Goal: Contribute content: Contribute content

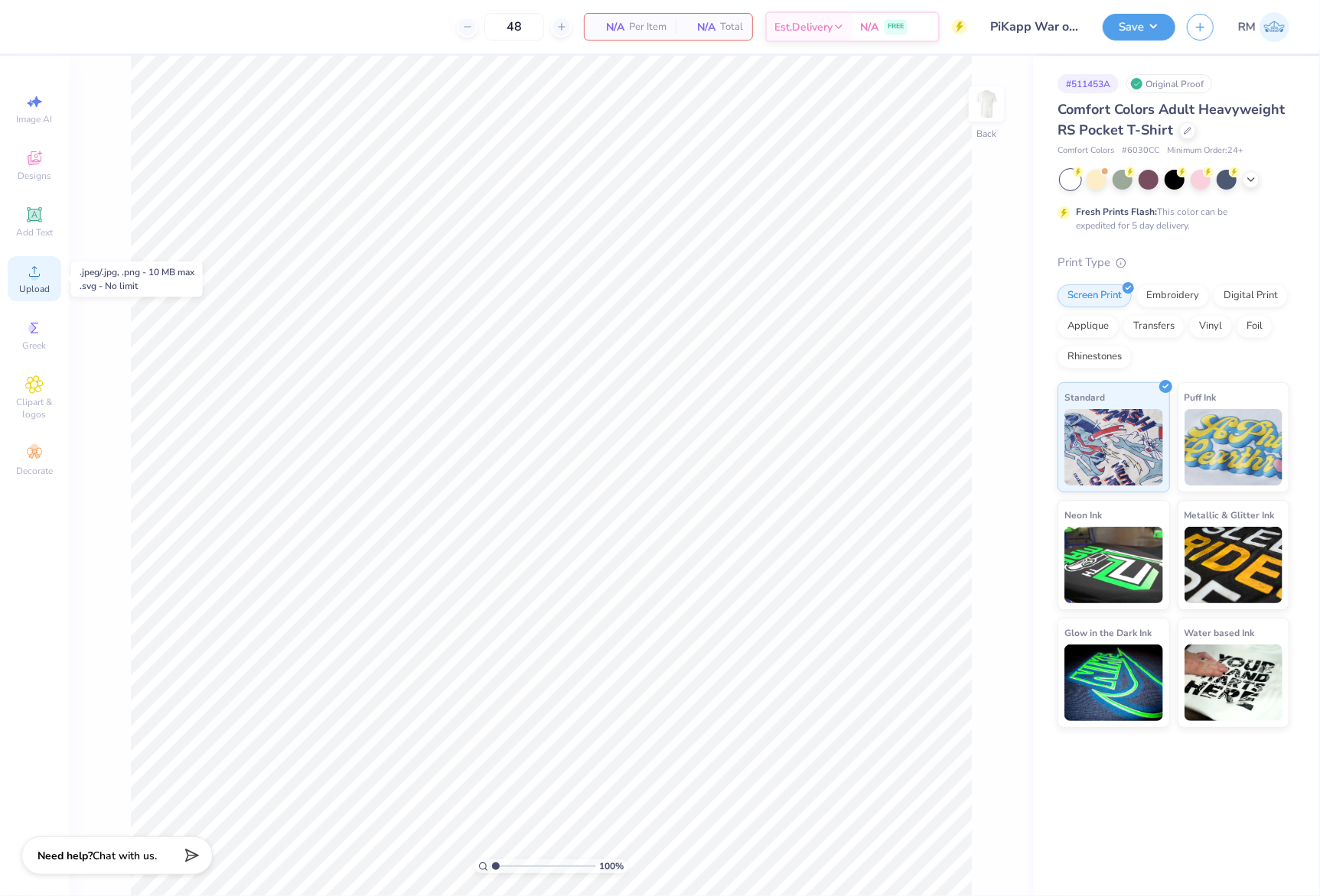
click at [38, 287] on span "Upload" at bounding box center [34, 289] width 30 height 12
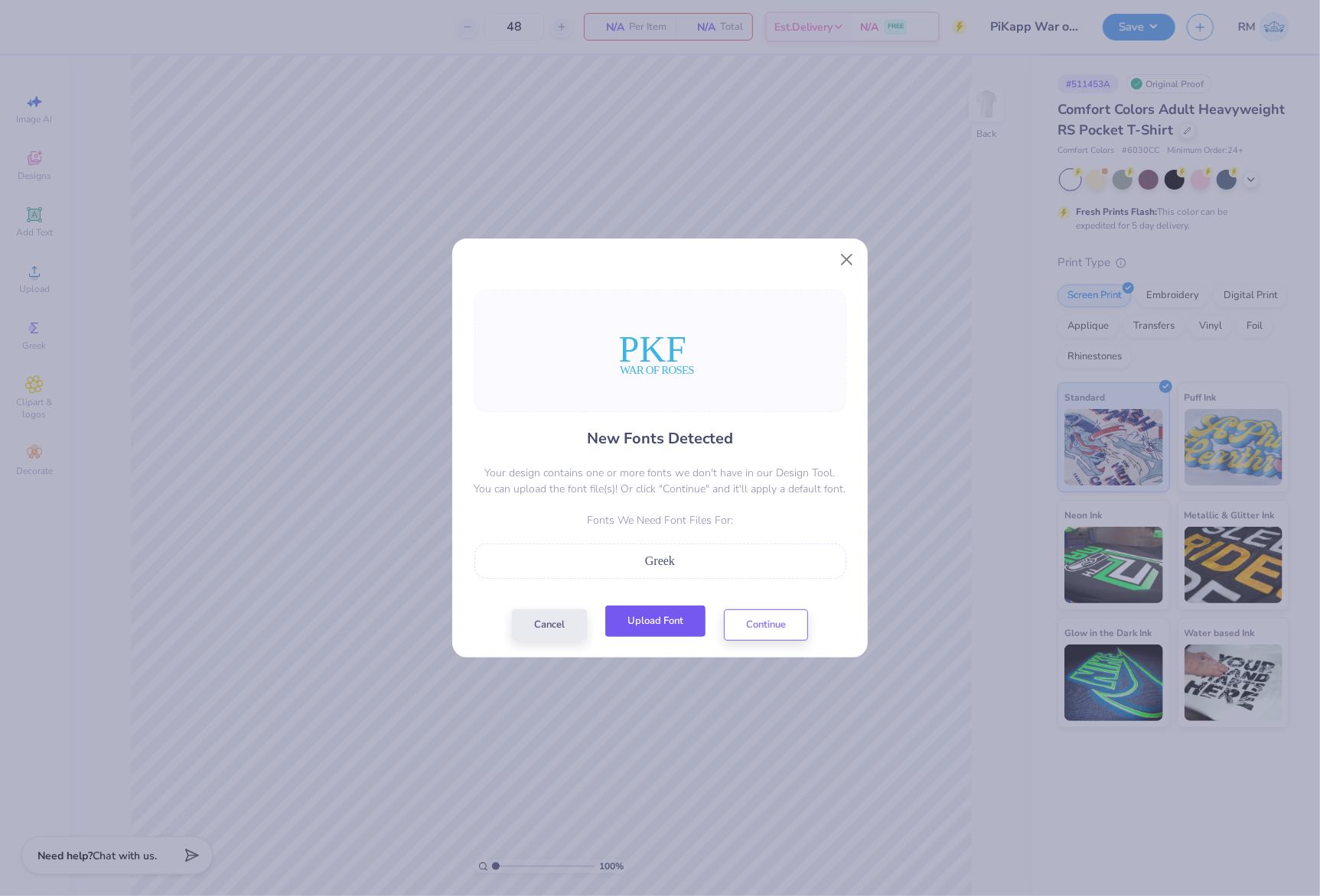
click at [661, 619] on button "Upload Font" at bounding box center [655, 621] width 100 height 31
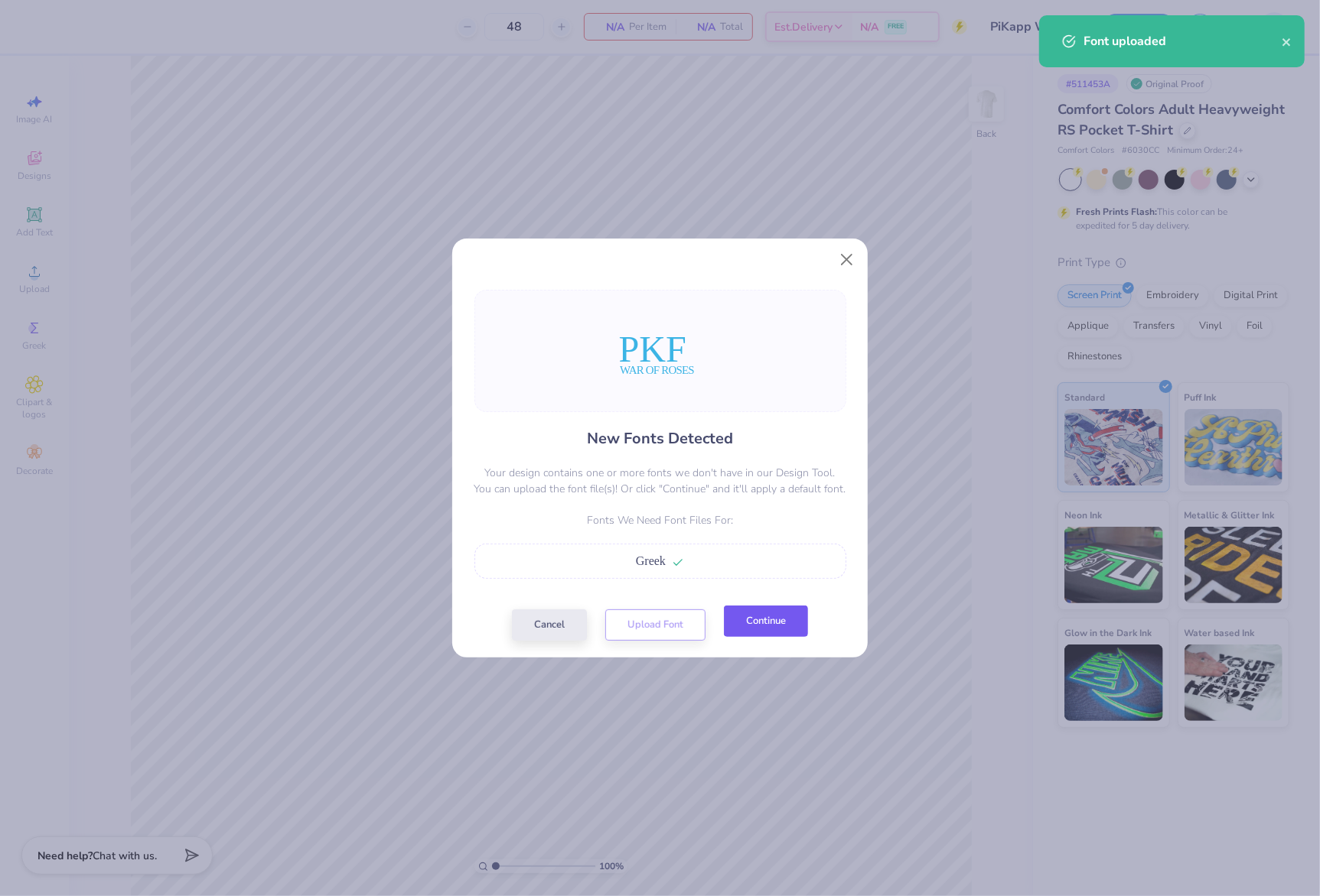
click at [771, 632] on button "Continue" at bounding box center [766, 621] width 84 height 31
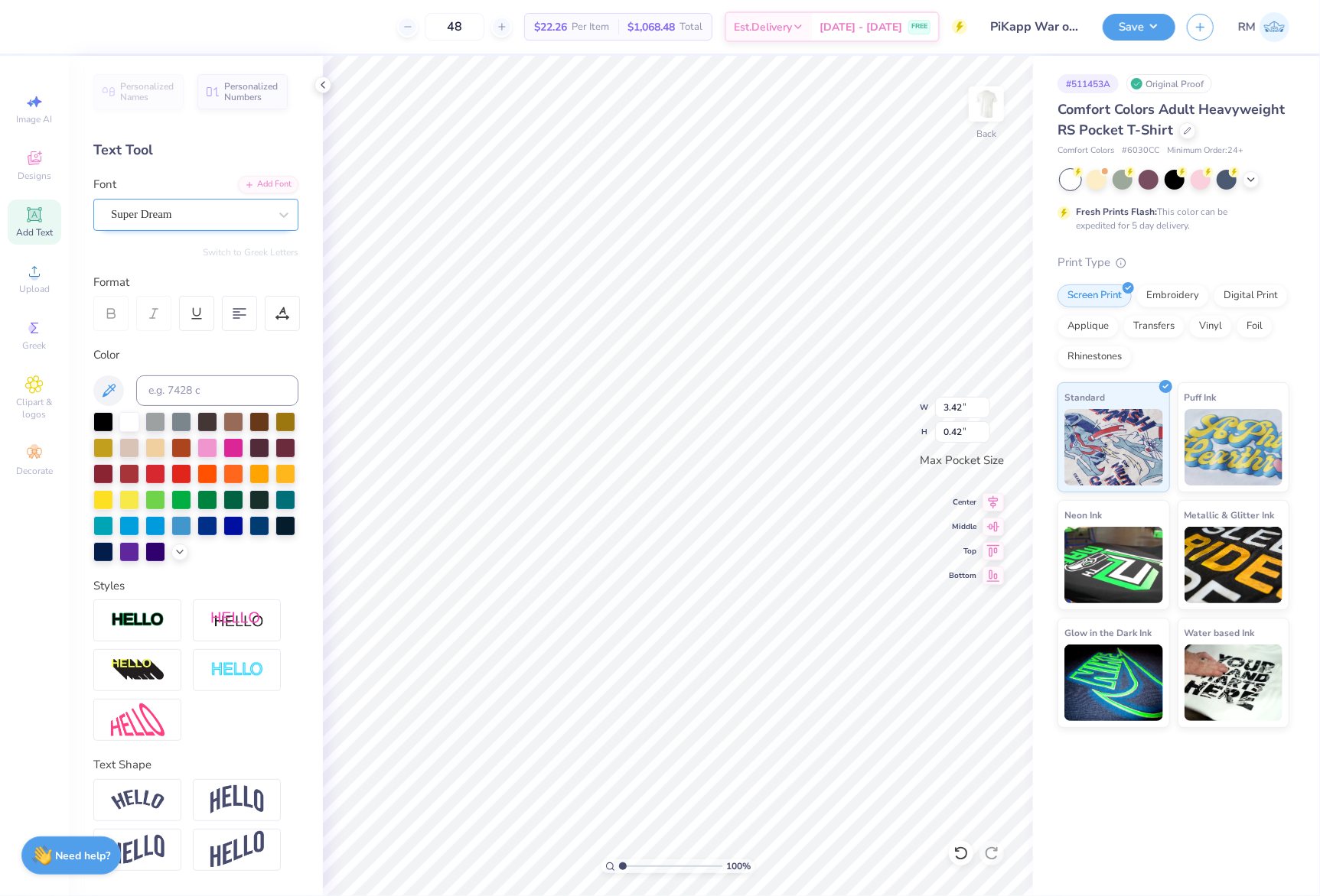
click at [237, 214] on div "Super Dream" at bounding box center [190, 214] width 161 height 23
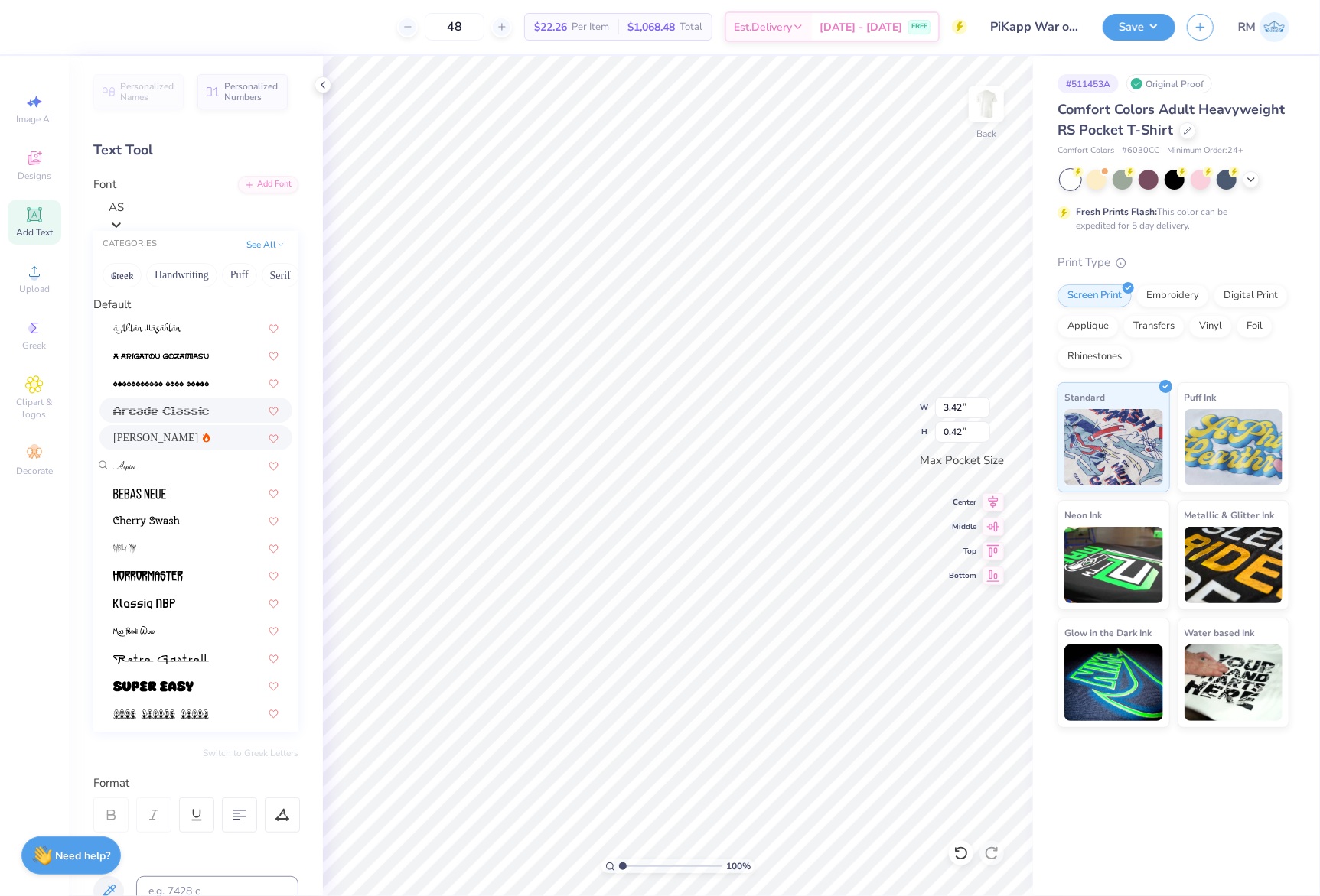
click at [198, 445] on div "[PERSON_NAME]" at bounding box center [195, 437] width 165 height 16
type input "AS"
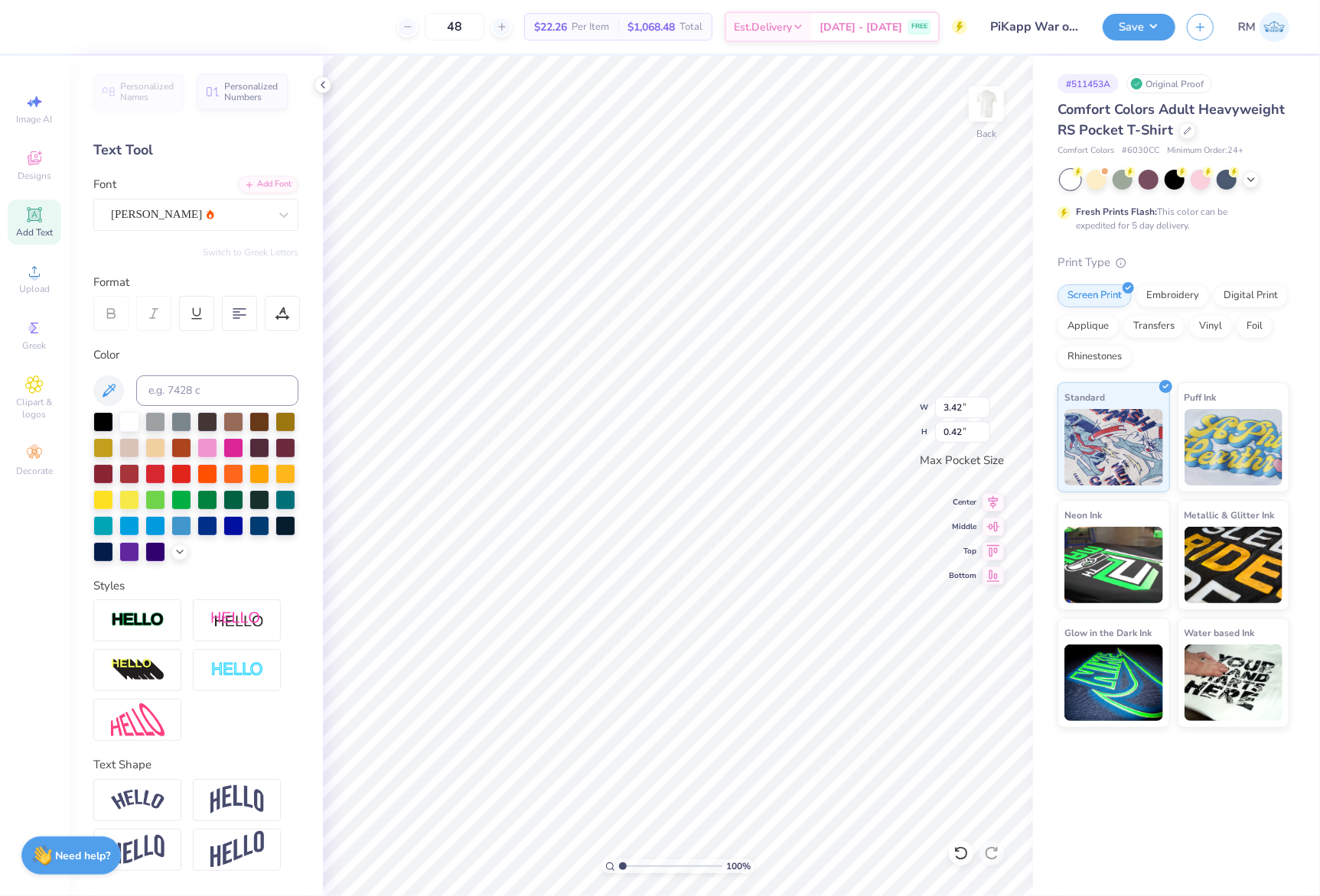
type input "3.43"
type input "0.39"
click at [197, 211] on div "Super Dream" at bounding box center [190, 214] width 161 height 23
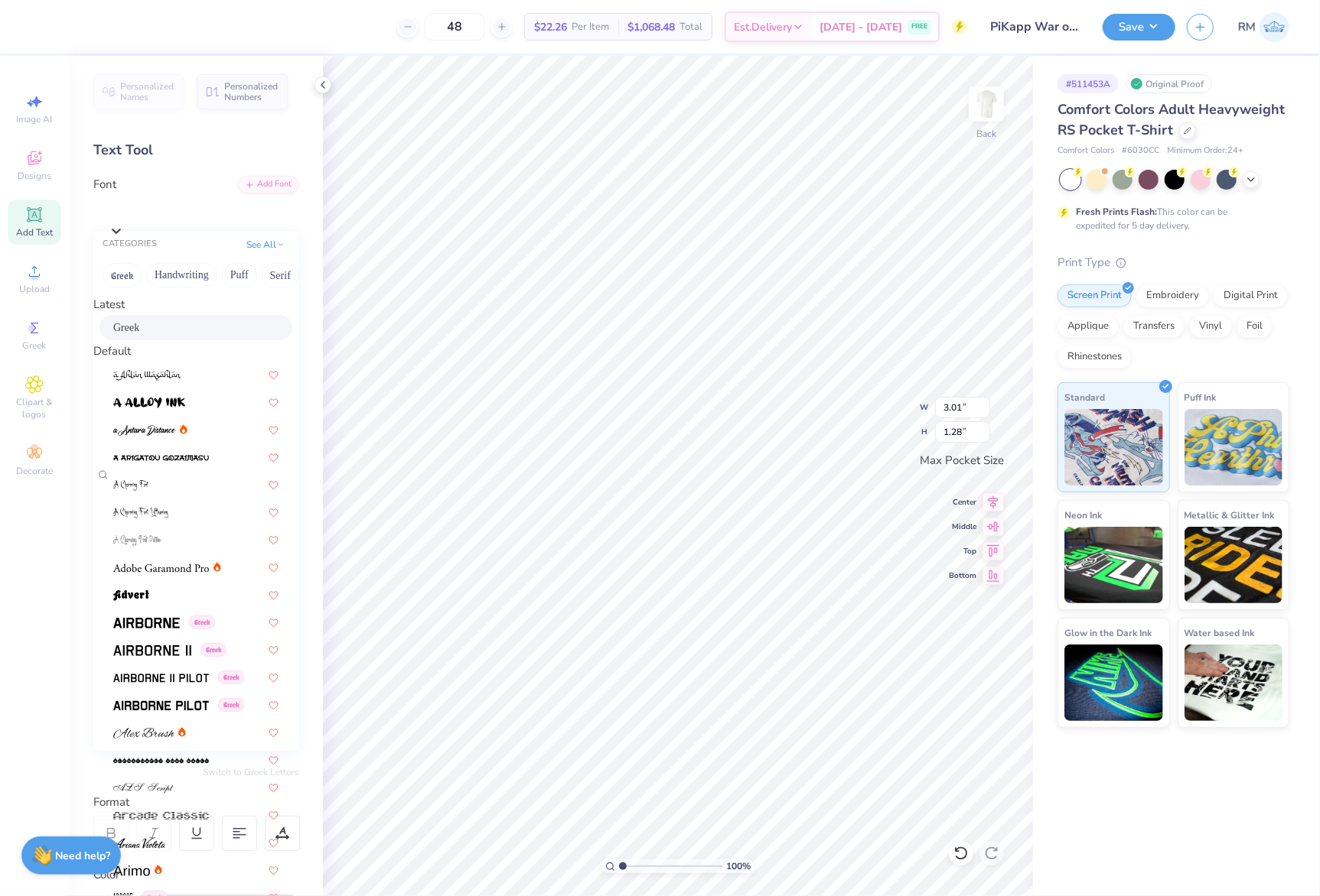
click at [199, 336] on div "Greek" at bounding box center [195, 327] width 165 height 16
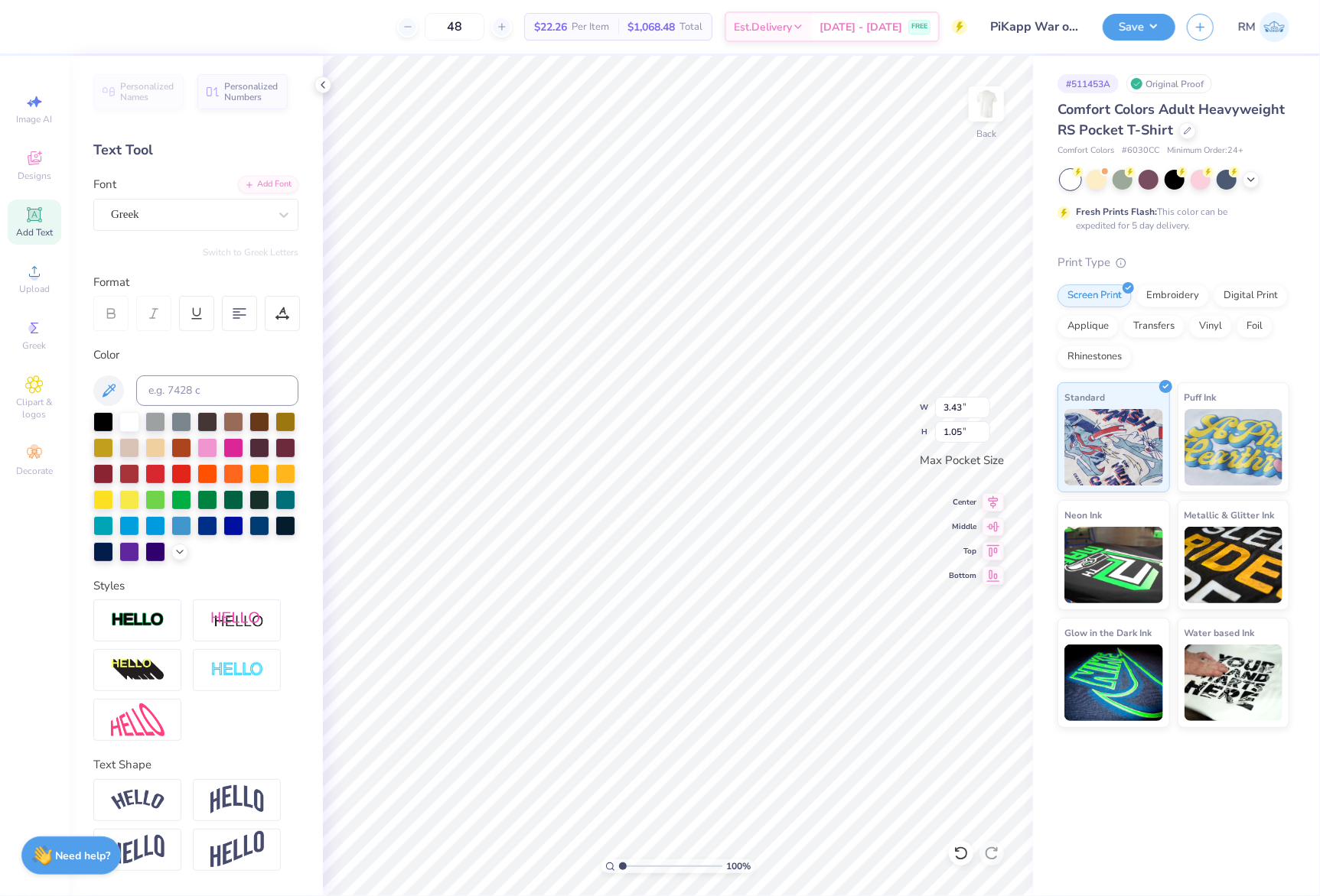
type input "3.43"
type input "1.05"
click at [199, 338] on div "Personalized Names Personalized Numbers Text Tool Add Font Font Greek Switch to…" at bounding box center [195, 476] width 254 height 841
click at [950, 410] on input "3.43" at bounding box center [962, 407] width 55 height 21
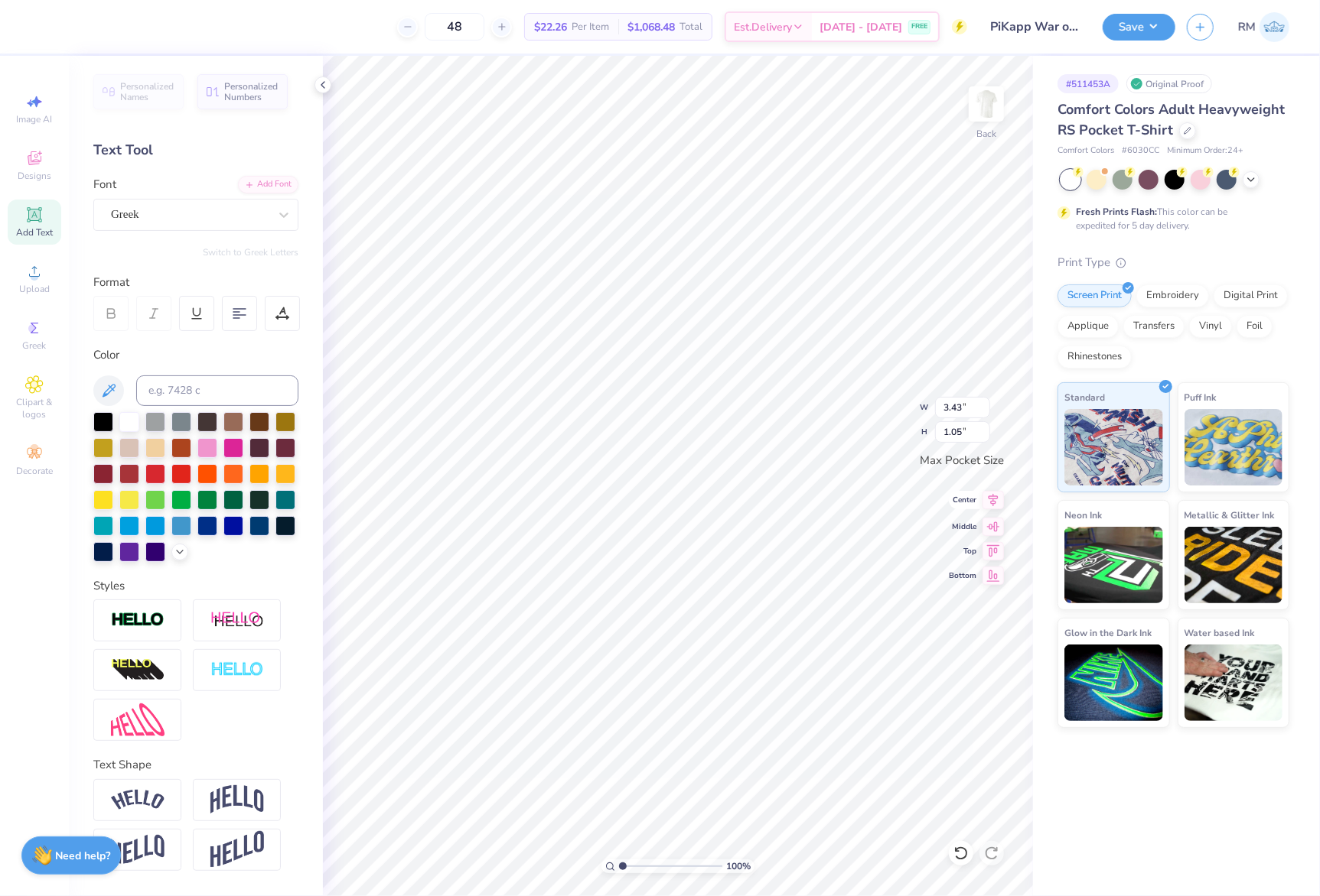
click at [989, 502] on icon at bounding box center [993, 500] width 21 height 18
click at [996, 503] on icon at bounding box center [993, 500] width 21 height 18
click at [953, 405] on input "3.43" at bounding box center [962, 407] width 55 height 21
type input "3.50"
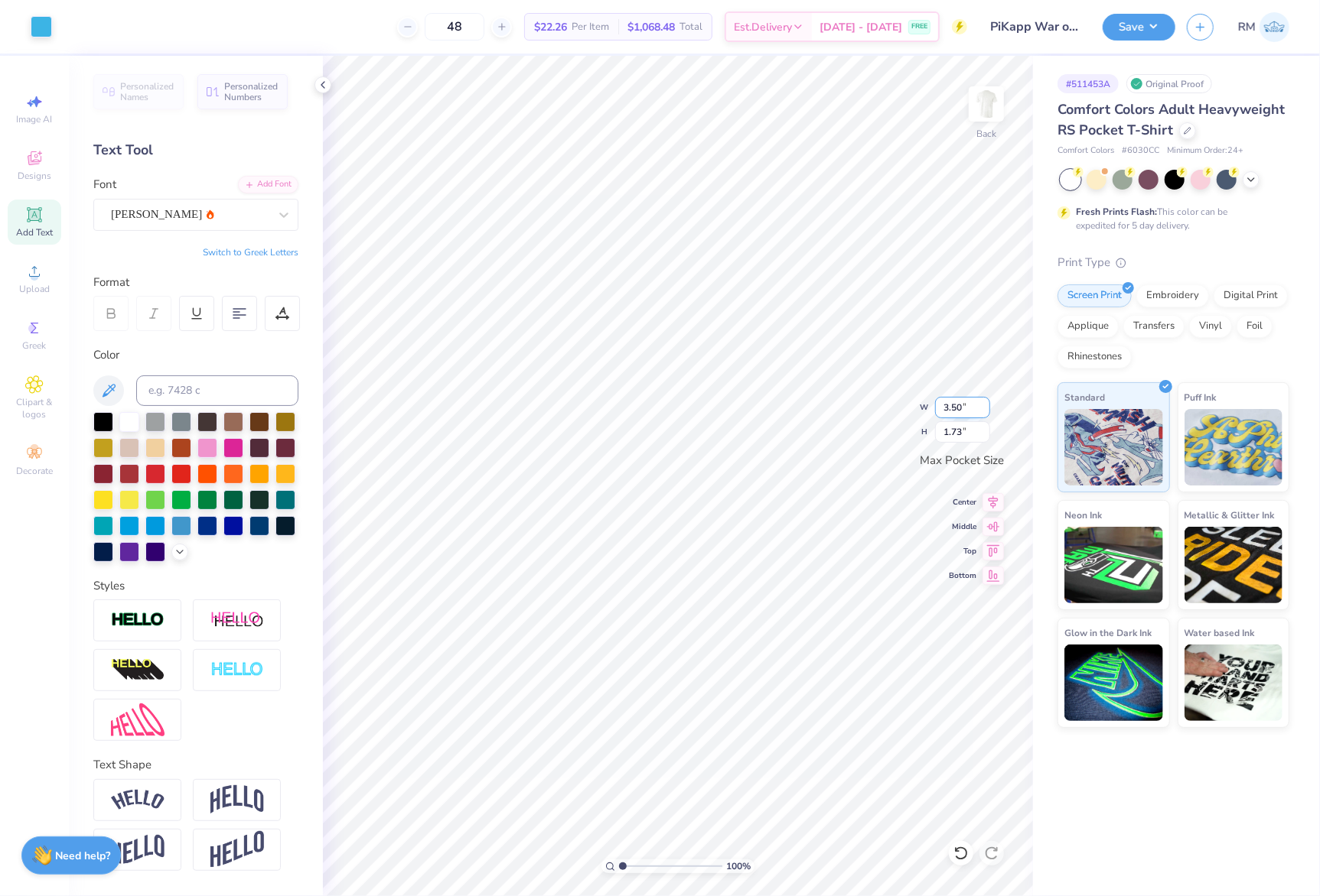
type input "1.73"
click at [992, 99] on img at bounding box center [986, 104] width 61 height 61
click at [41, 283] on span "Upload" at bounding box center [34, 289] width 30 height 12
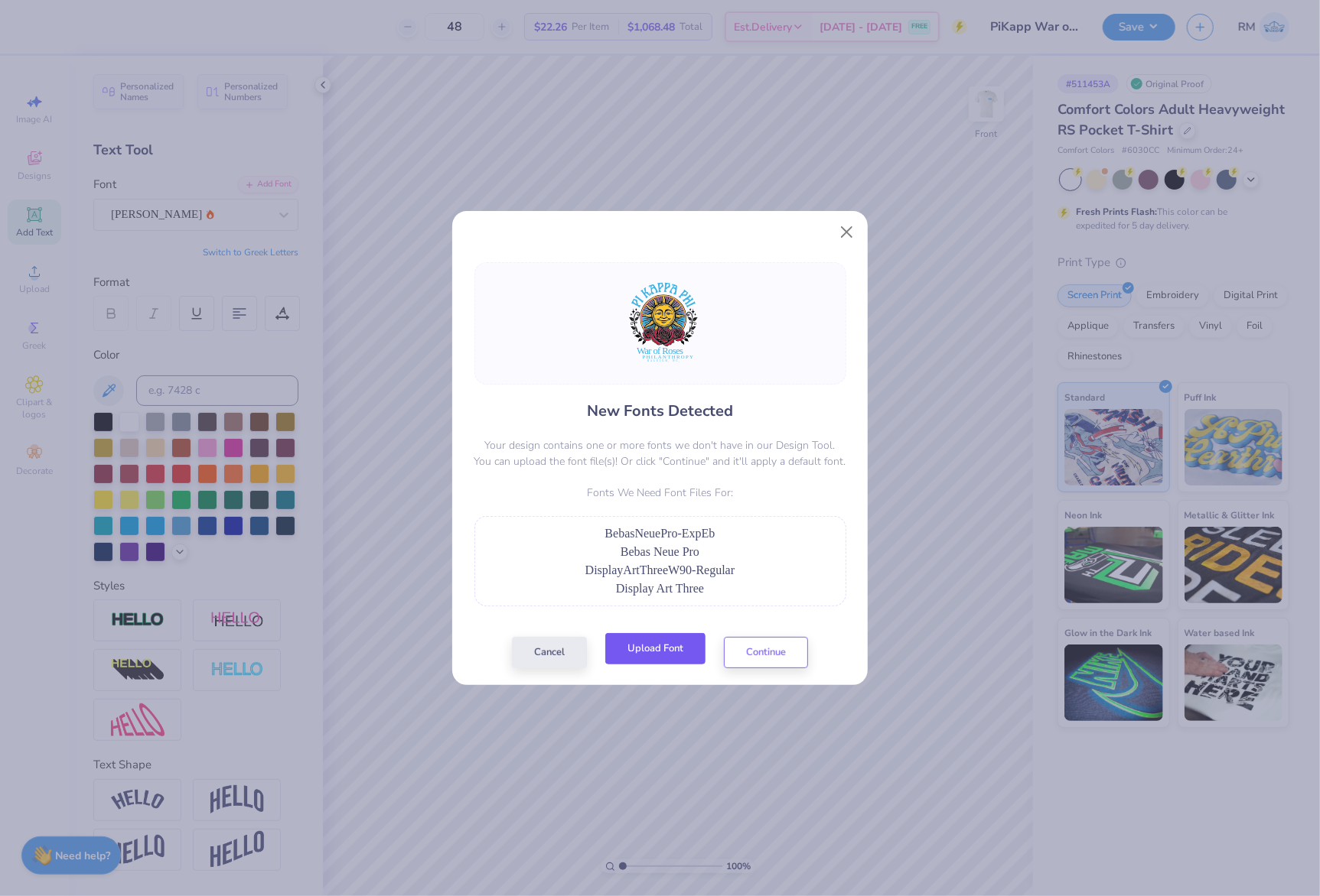
click at [680, 659] on button "Upload Font" at bounding box center [655, 649] width 100 height 31
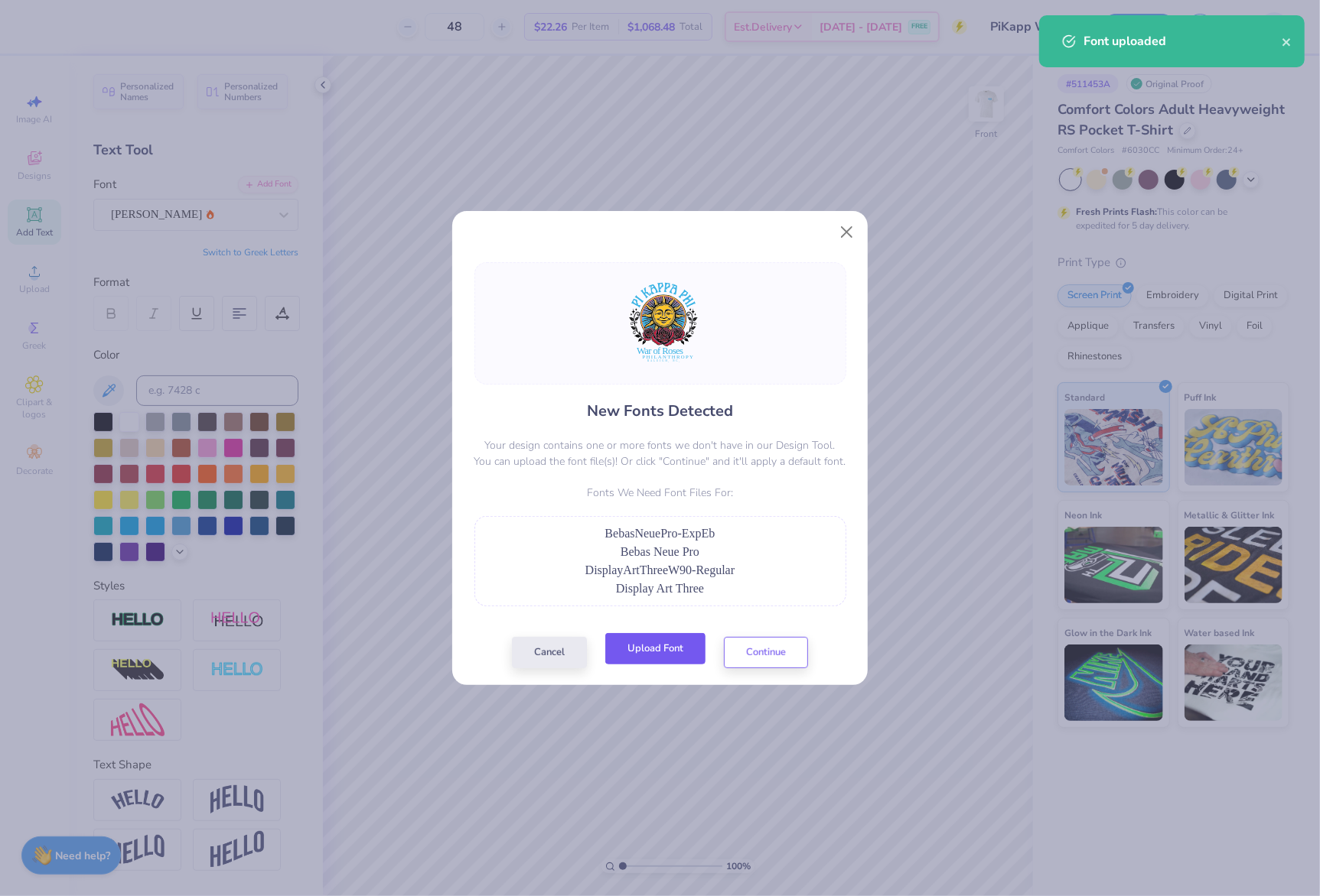
click at [643, 647] on button "Upload Font" at bounding box center [655, 649] width 100 height 31
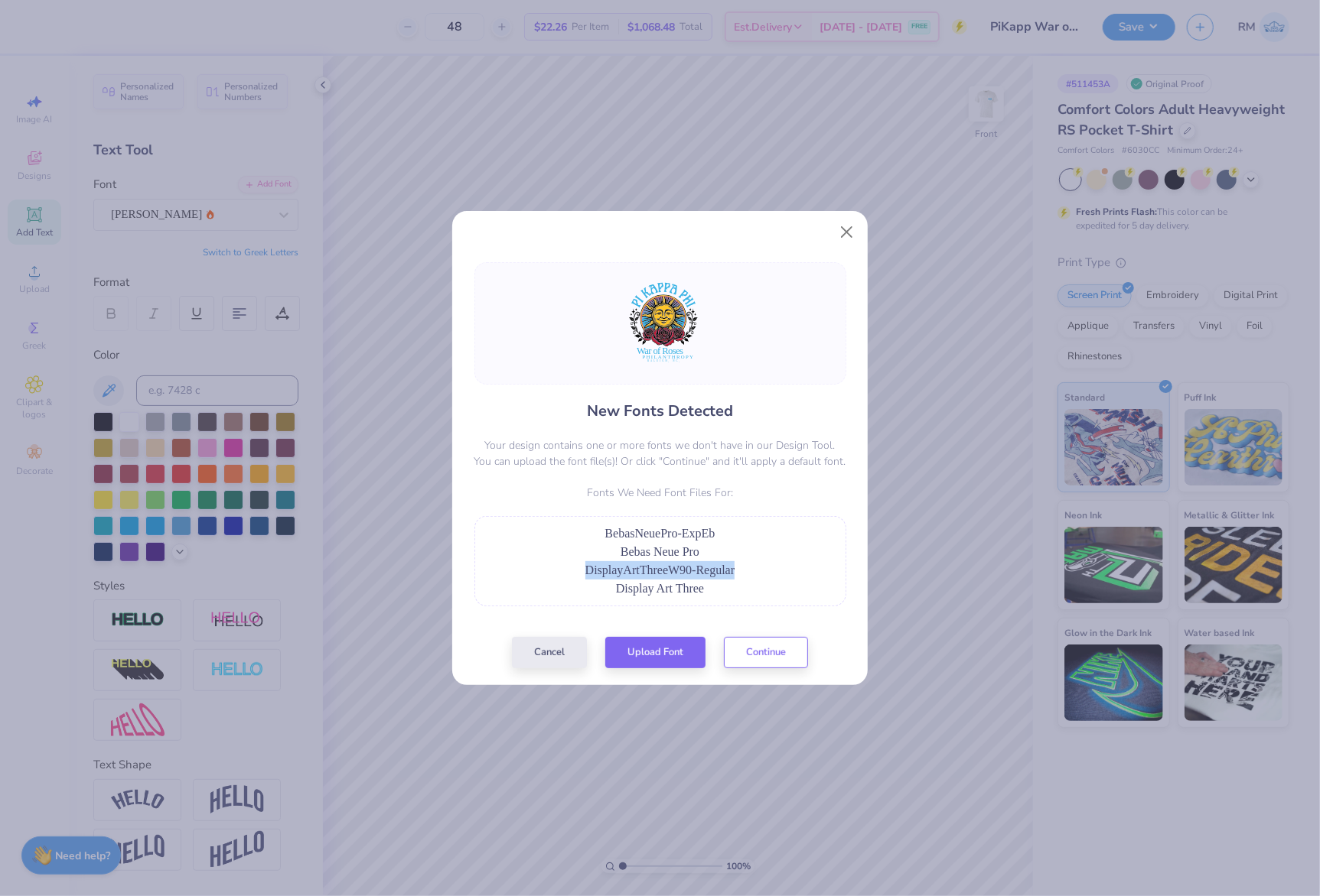
drag, startPoint x: 773, startPoint y: 572, endPoint x: 580, endPoint y: 566, distance: 193.1
click at [580, 566] on div "DisplayArtThreeW90-Regular" at bounding box center [660, 570] width 355 height 18
copy span "DisplayArtThreeW90-Regular"
drag, startPoint x: 730, startPoint y: 586, endPoint x: 615, endPoint y: 597, distance: 115.5
click at [615, 597] on div "Display Art Three" at bounding box center [660, 588] width 355 height 18
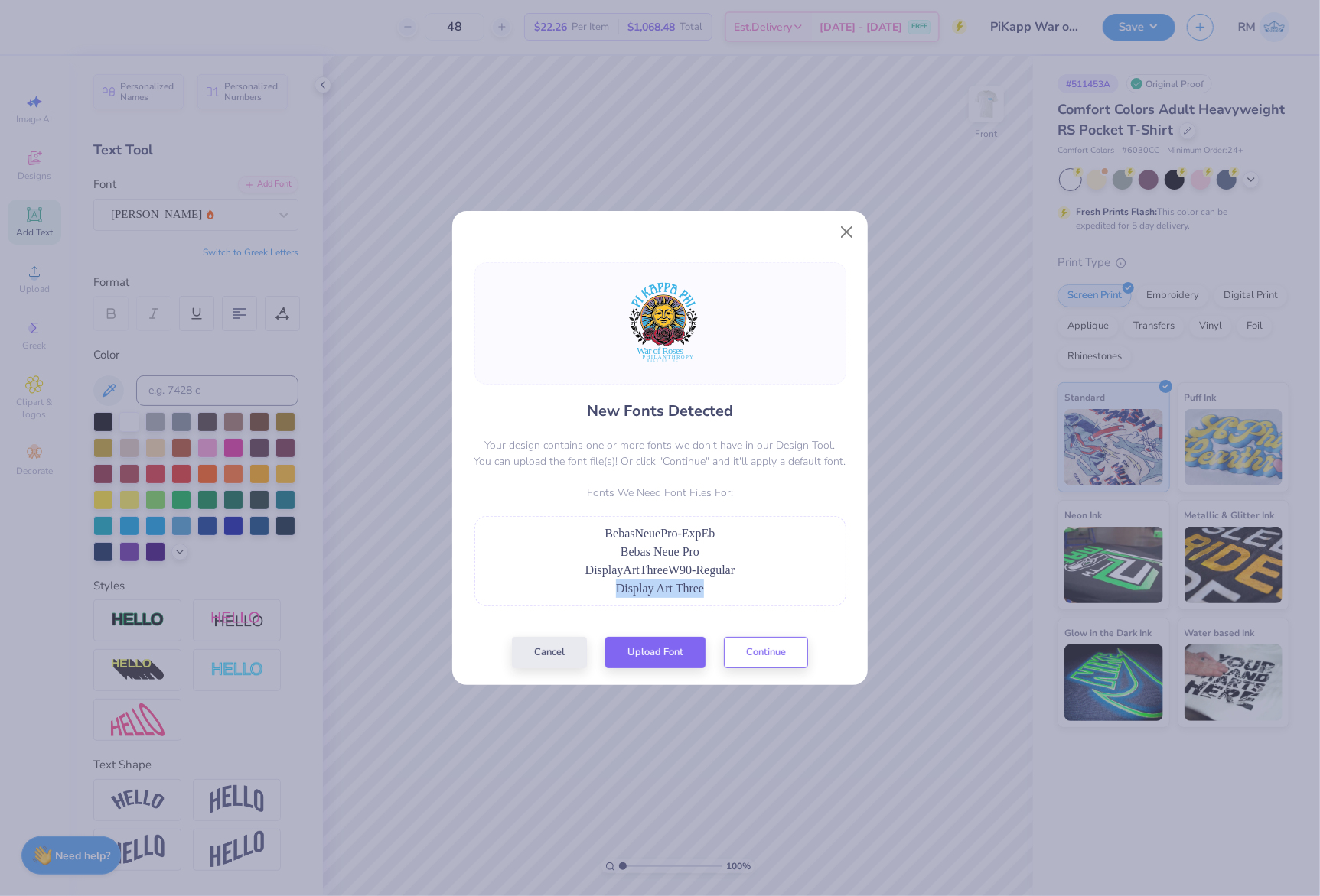
copy span "Display Art Three"
click at [565, 667] on div "Cancel Upload Font Continue" at bounding box center [660, 653] width 296 height 31
click at [849, 230] on button "Close" at bounding box center [846, 231] width 29 height 29
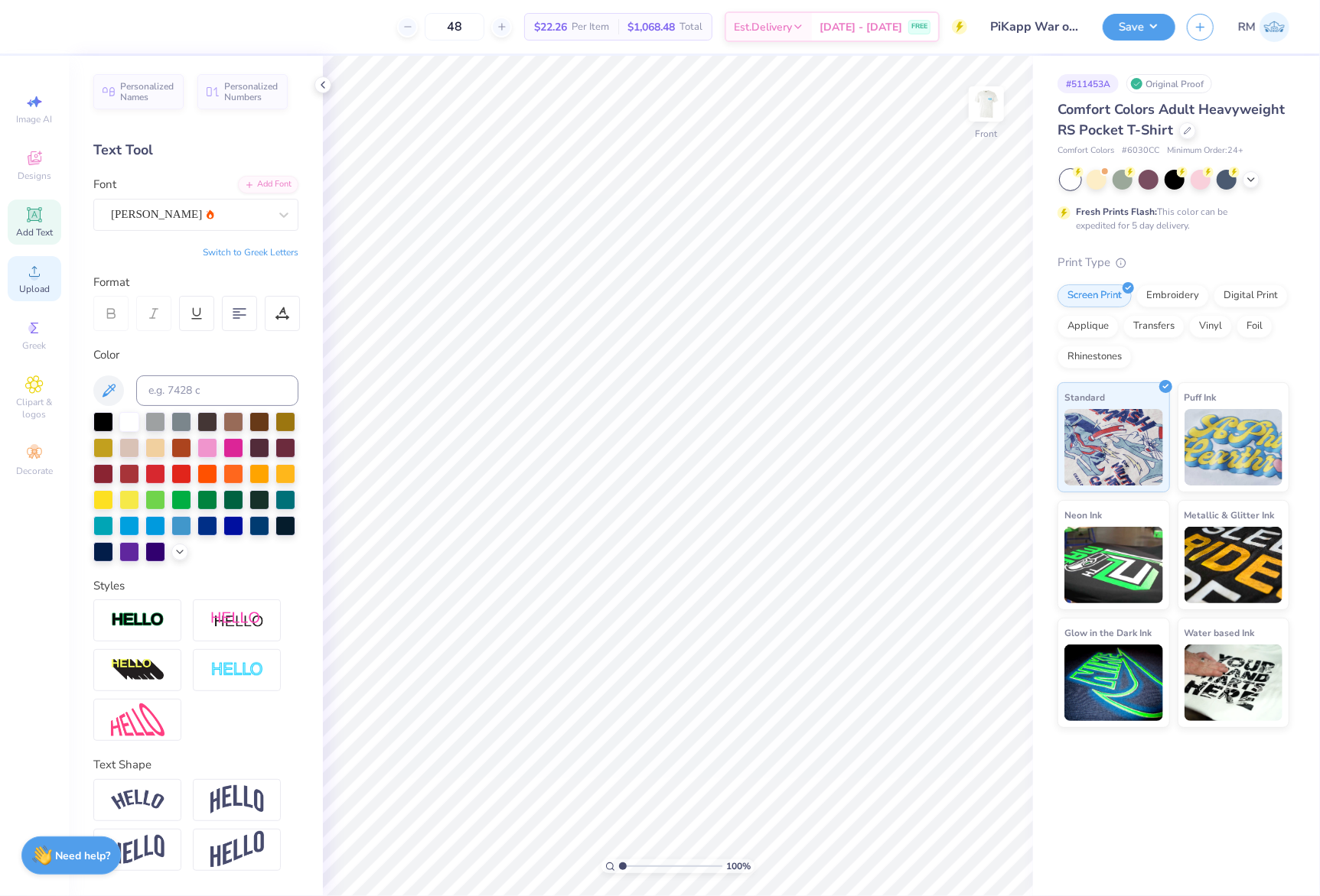
click at [45, 279] on div "Upload" at bounding box center [34, 279] width 54 height 45
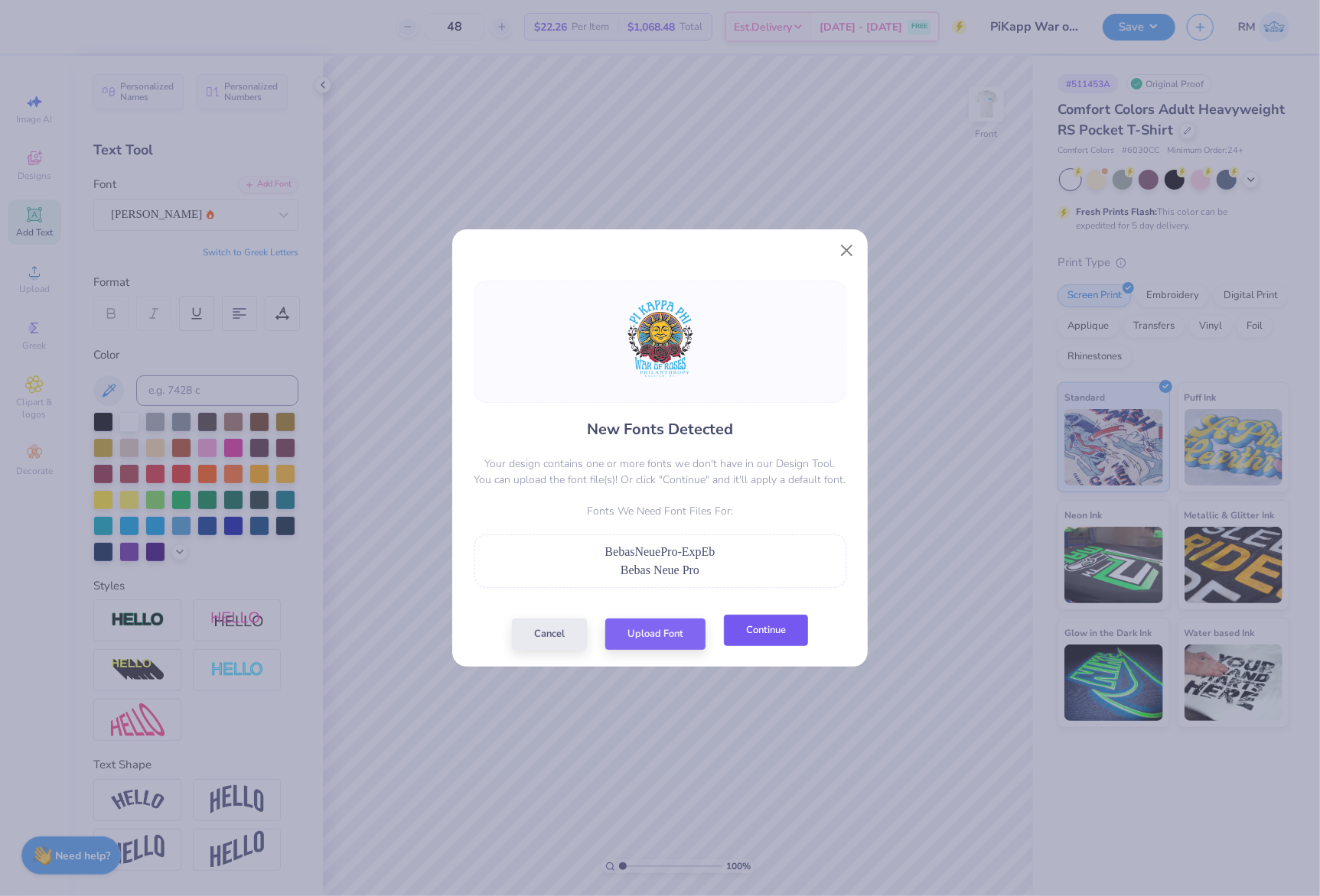
click at [764, 638] on button "Continue" at bounding box center [766, 630] width 84 height 31
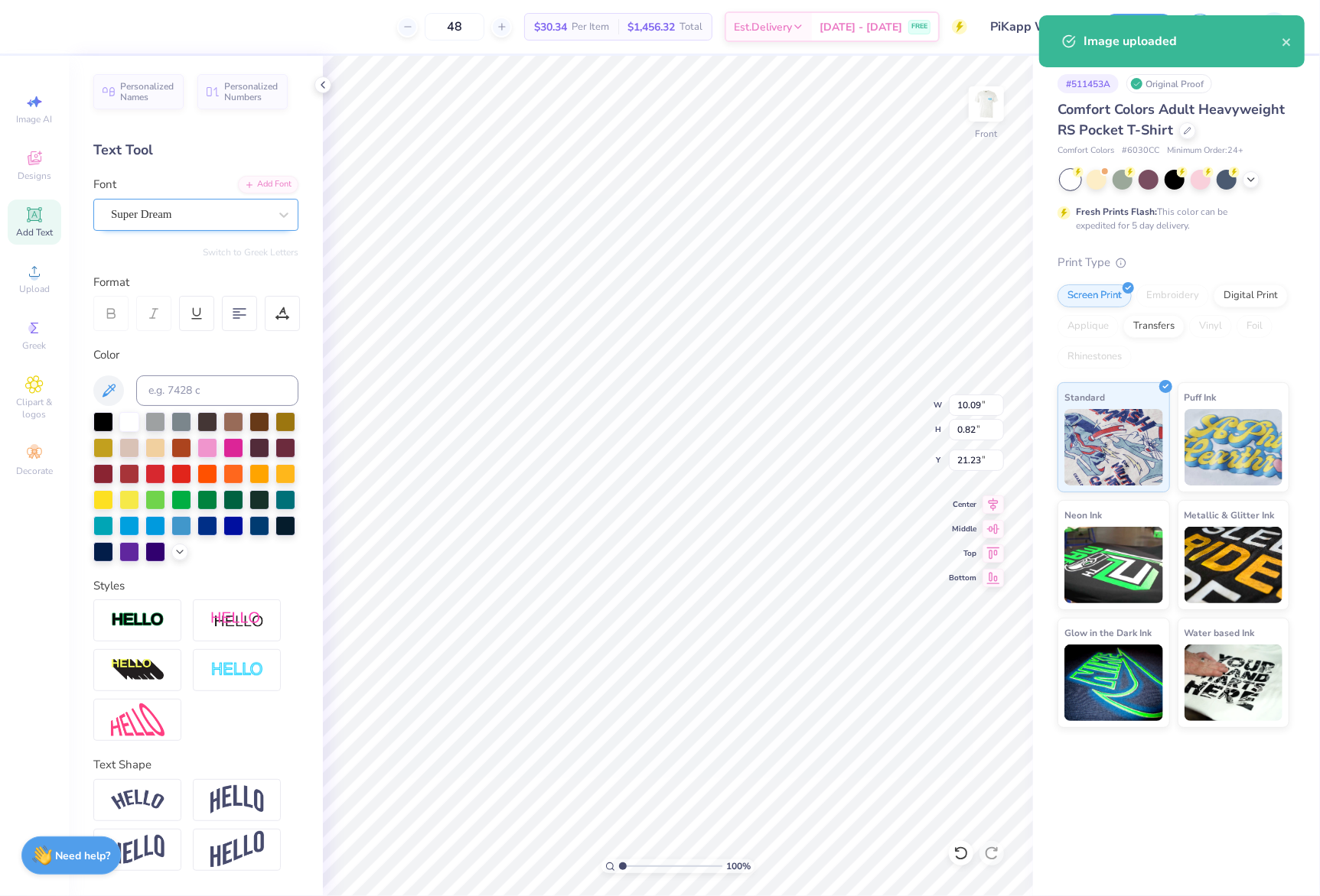
click at [129, 217] on div "Super Dream" at bounding box center [190, 214] width 161 height 23
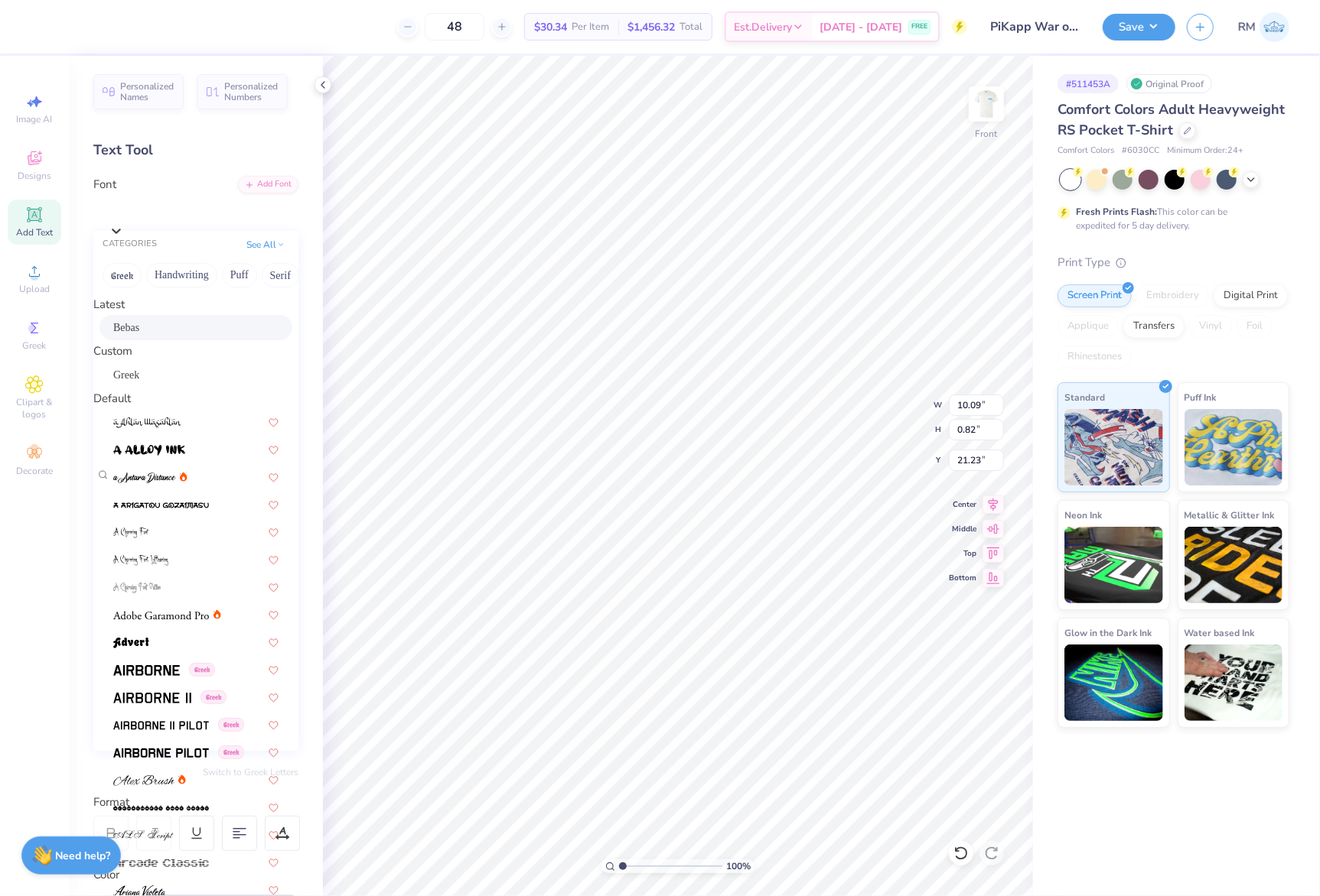
click at [148, 334] on div "Bebas" at bounding box center [195, 327] width 165 height 16
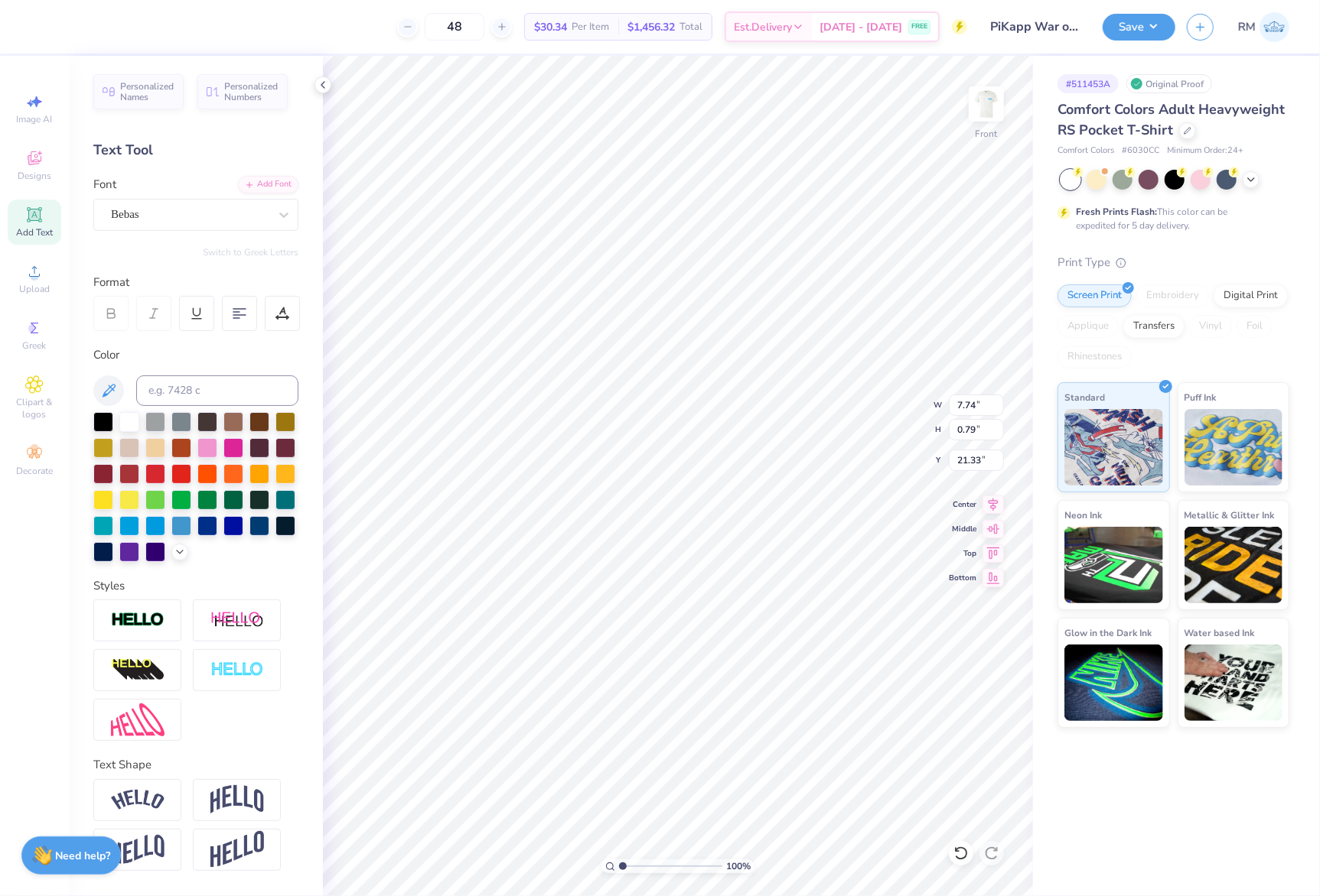
type input "7.74"
type input "0.79"
type input "21.33"
click at [992, 509] on icon at bounding box center [993, 502] width 21 height 18
click at [197, 222] on div "Super Dream" at bounding box center [190, 214] width 161 height 23
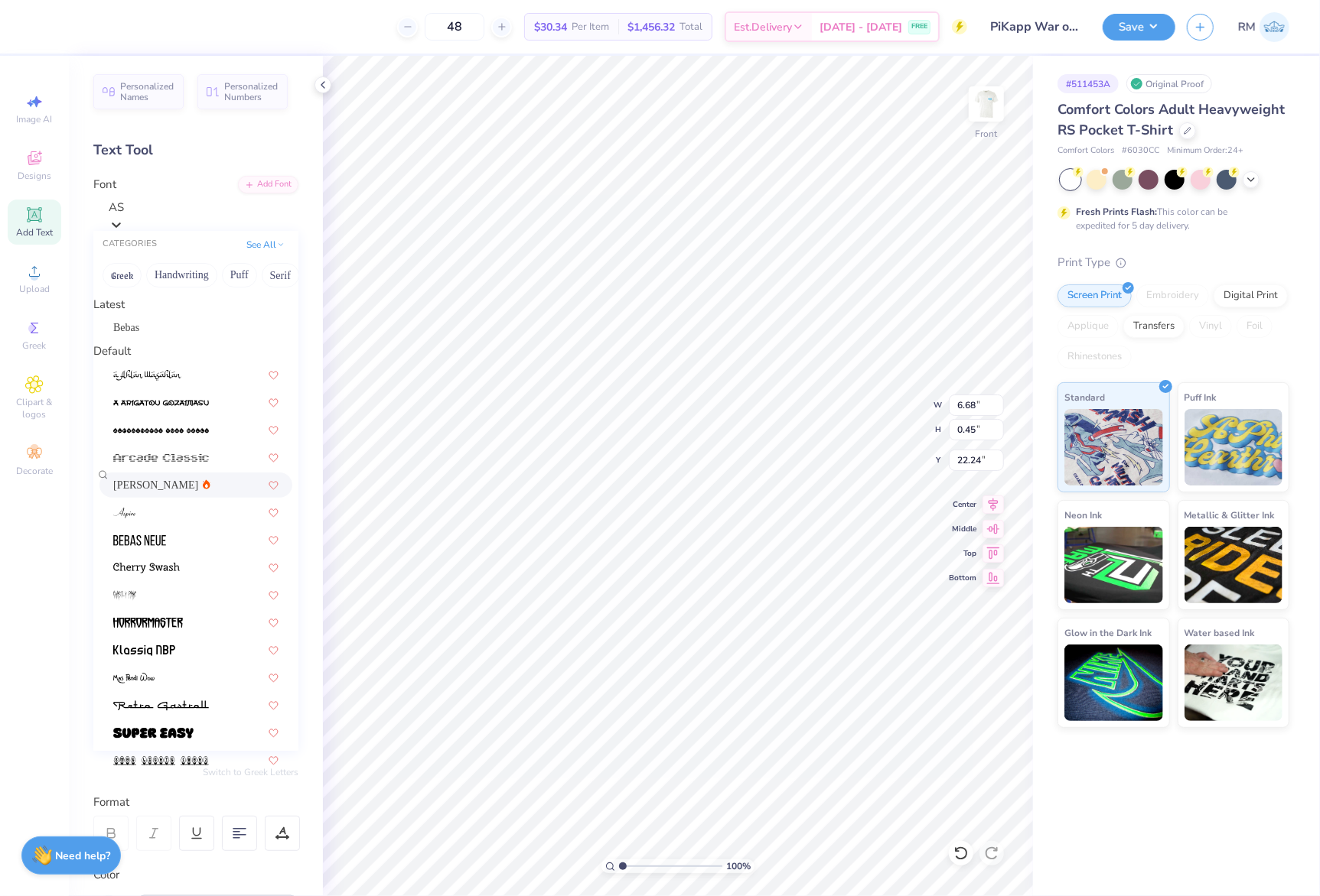
click at [177, 493] on div "[PERSON_NAME]" at bounding box center [195, 485] width 165 height 16
type input "AS"
type input "6.67"
type input "22.23"
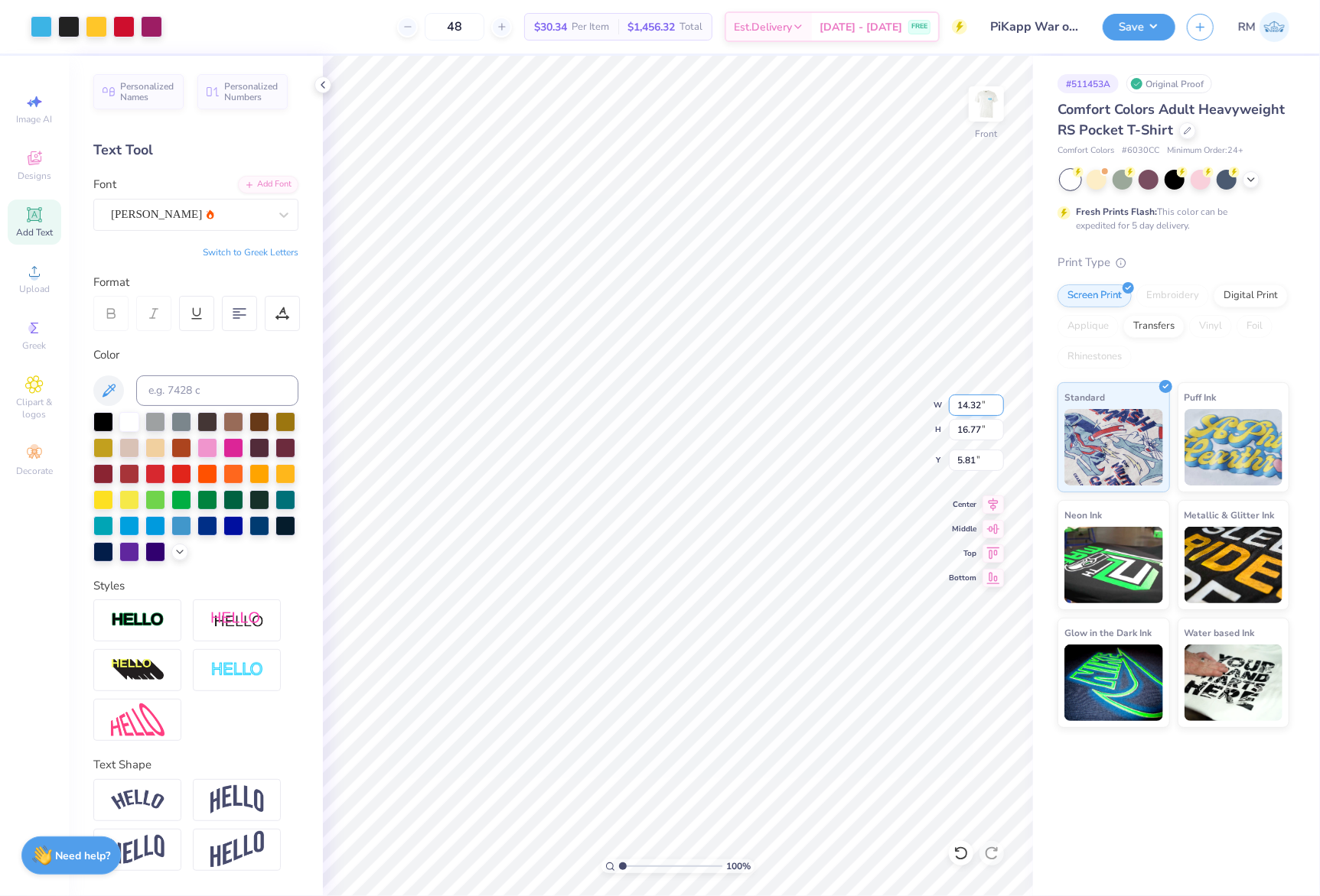
click at [963, 409] on input "14.32" at bounding box center [976, 405] width 55 height 21
click at [971, 462] on input "5.81" at bounding box center [976, 460] width 55 height 21
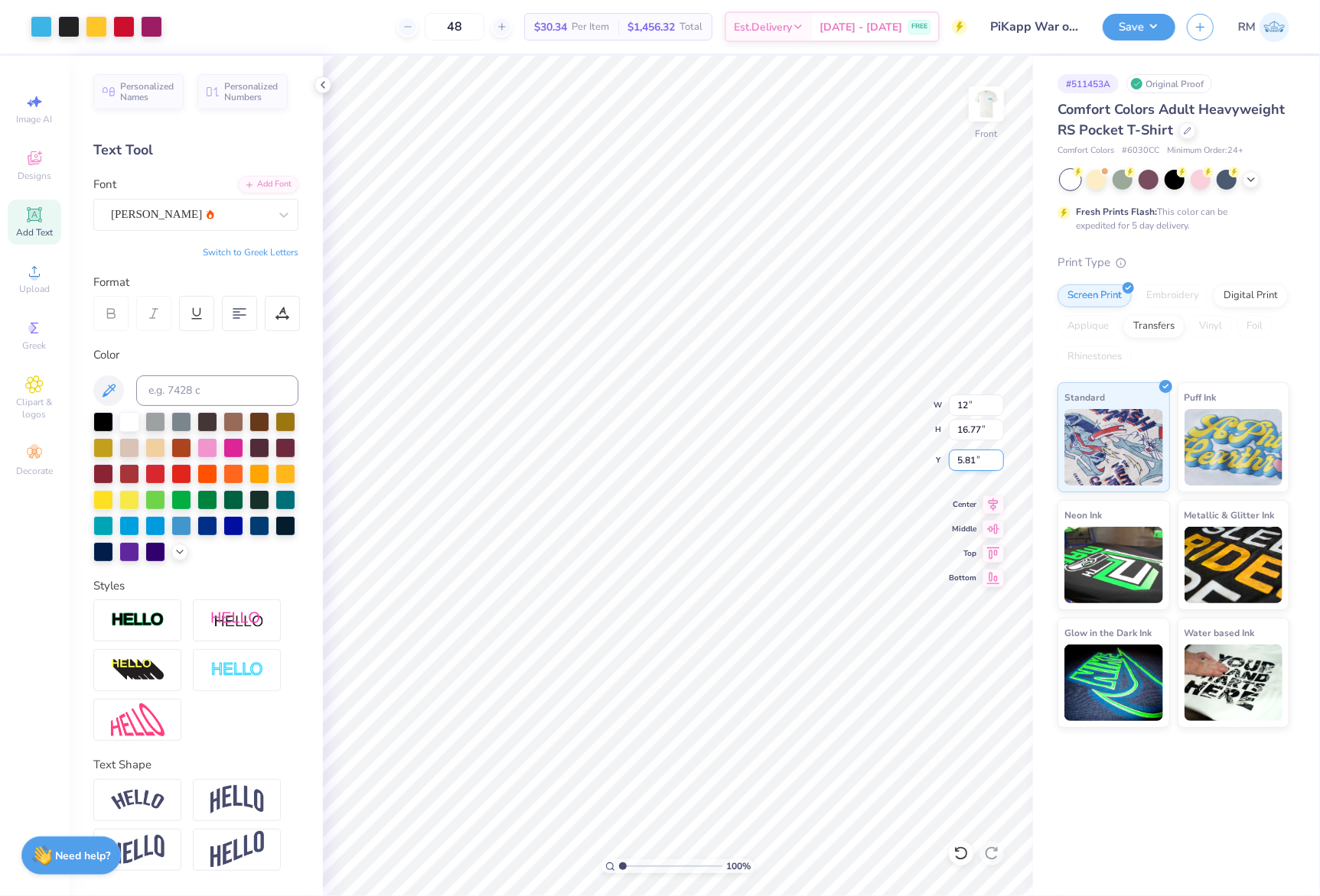
click at [971, 462] on input "5.81" at bounding box center [976, 460] width 55 height 21
type input "12.00"
type input "14.05"
click at [971, 462] on input "7.17" at bounding box center [976, 460] width 55 height 21
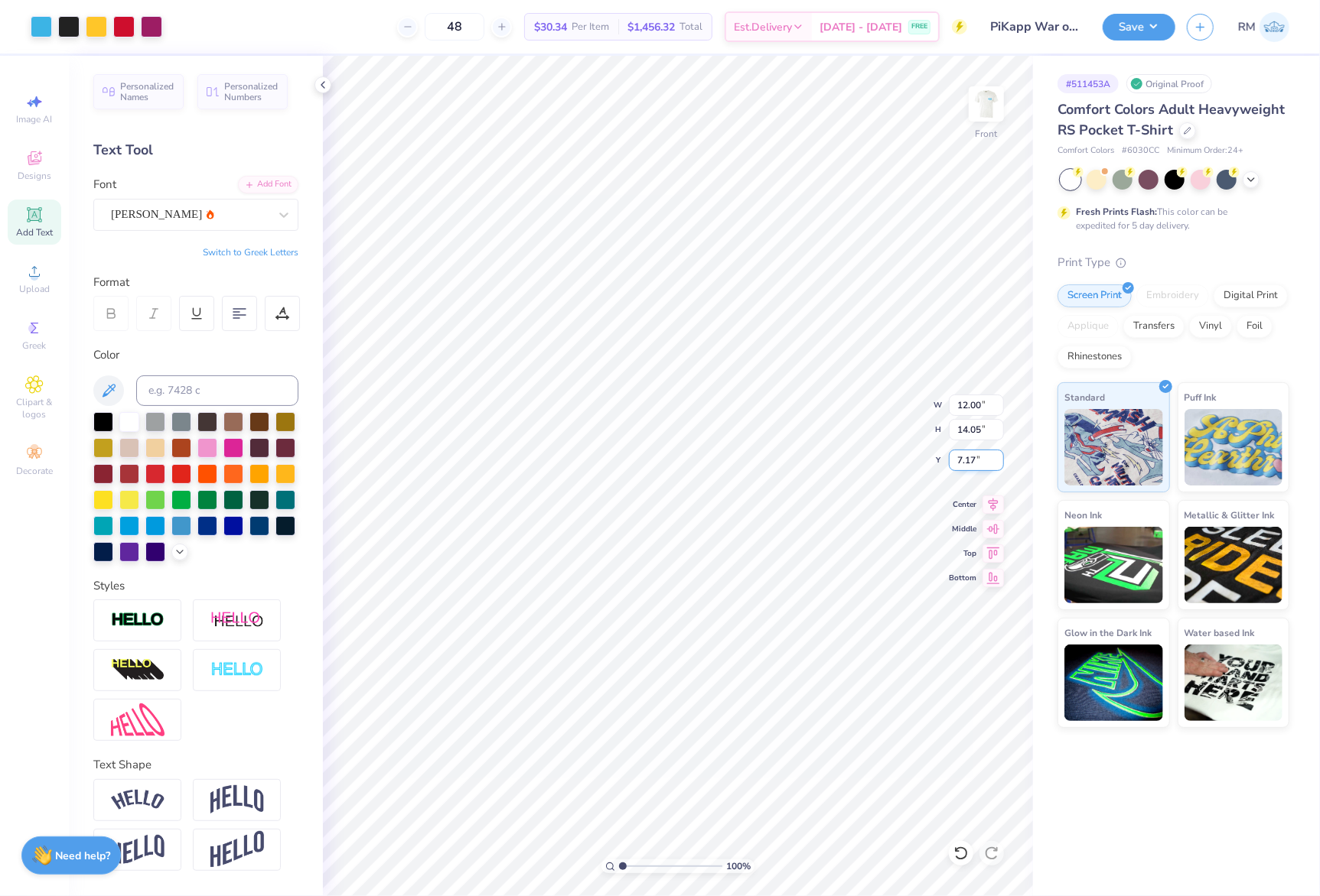
click at [971, 462] on input "7.17" at bounding box center [976, 460] width 55 height 21
type input "3.00"
click at [72, 28] on div at bounding box center [68, 25] width 21 height 21
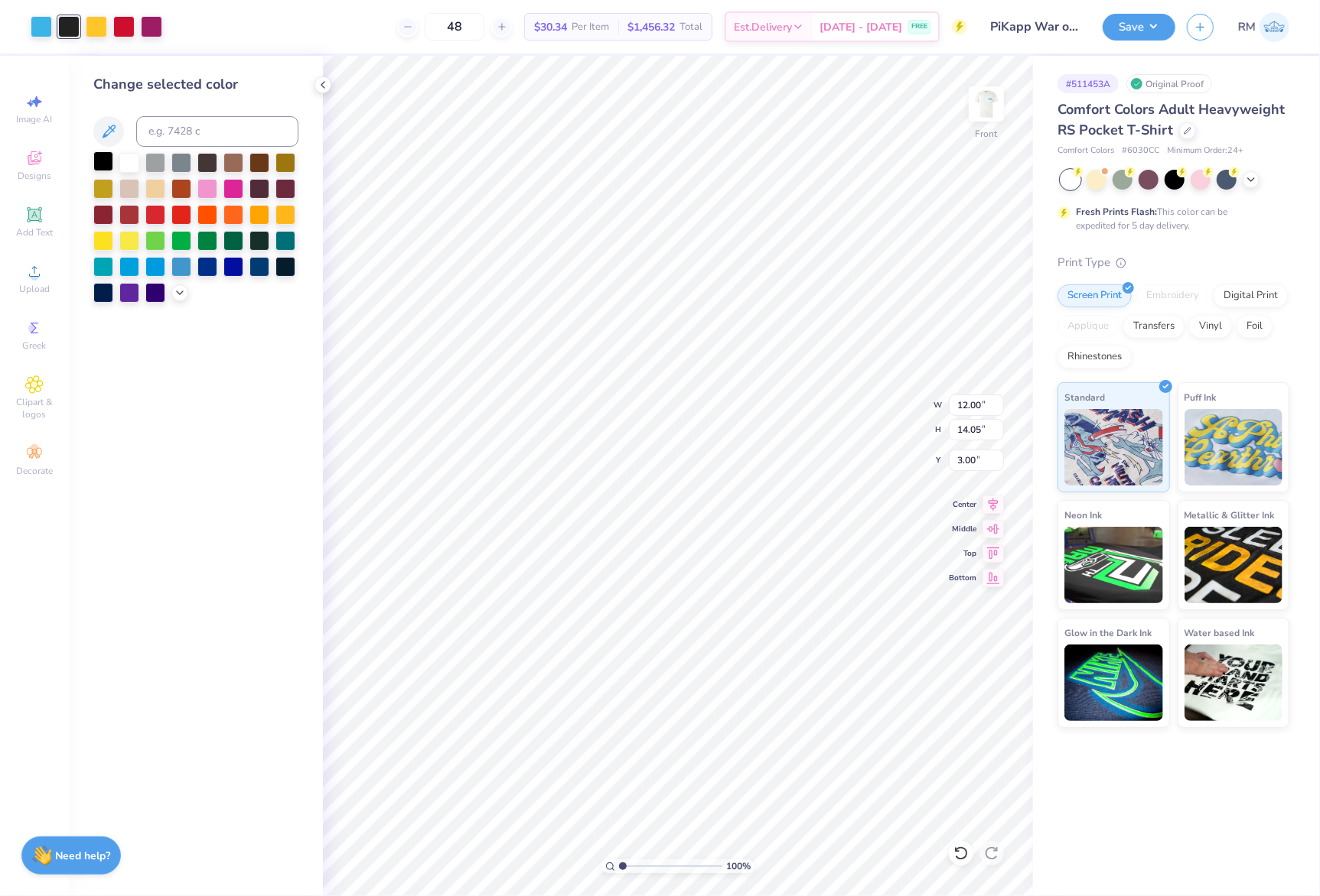
click at [96, 162] on div at bounding box center [102, 161] width 20 height 20
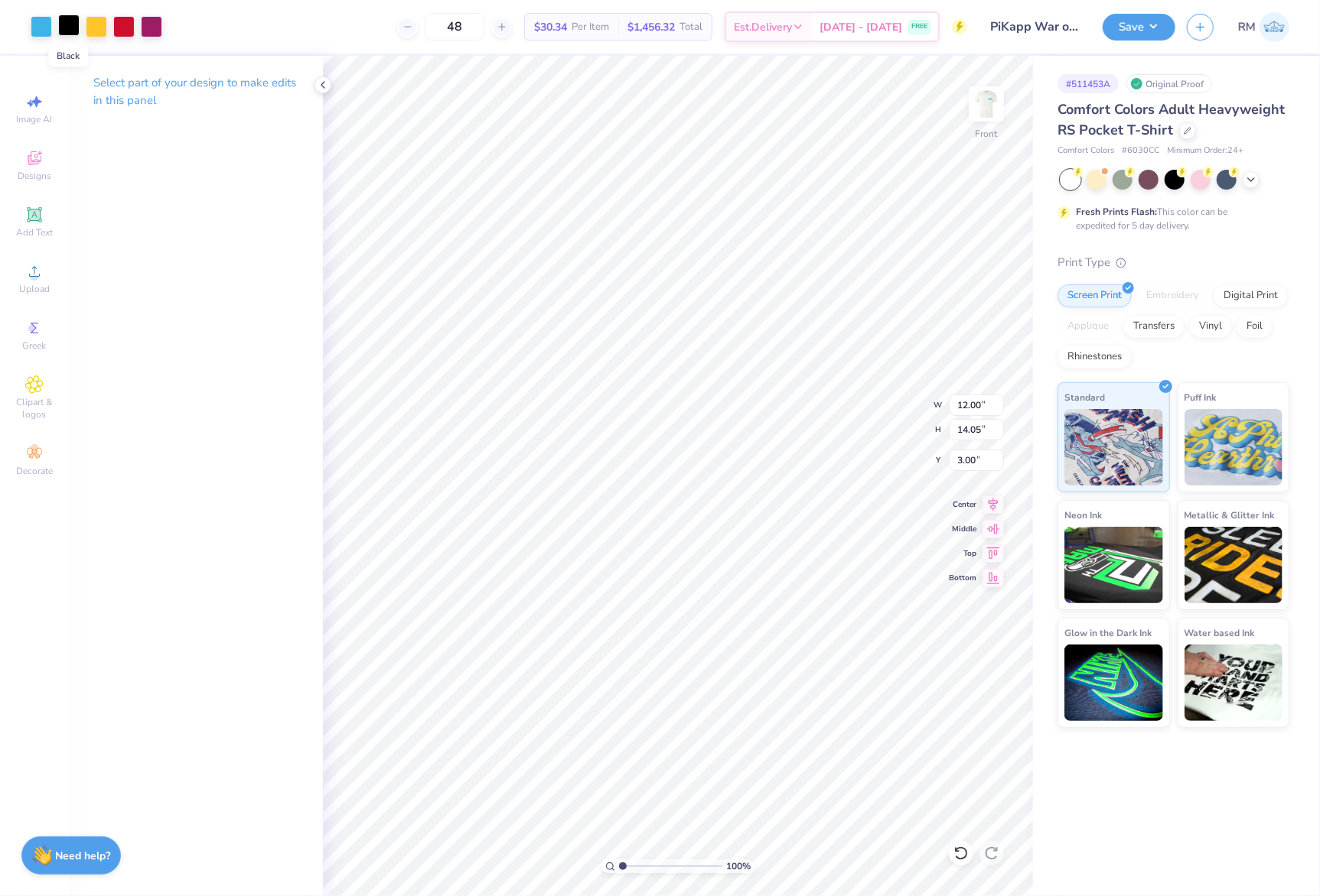
click at [67, 27] on div at bounding box center [68, 25] width 21 height 21
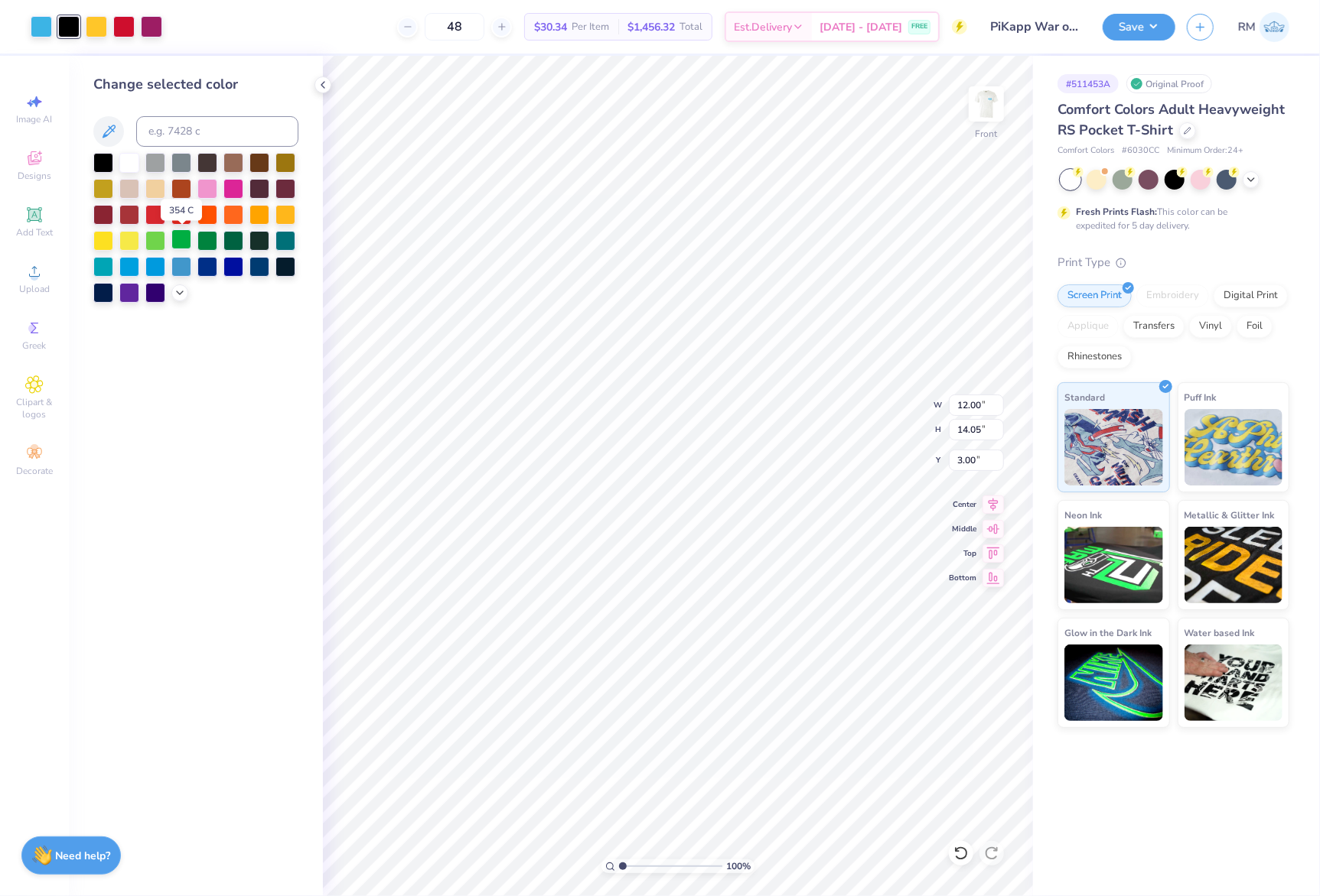
click at [181, 245] on div at bounding box center [181, 239] width 20 height 20
click at [102, 158] on div at bounding box center [102, 161] width 20 height 20
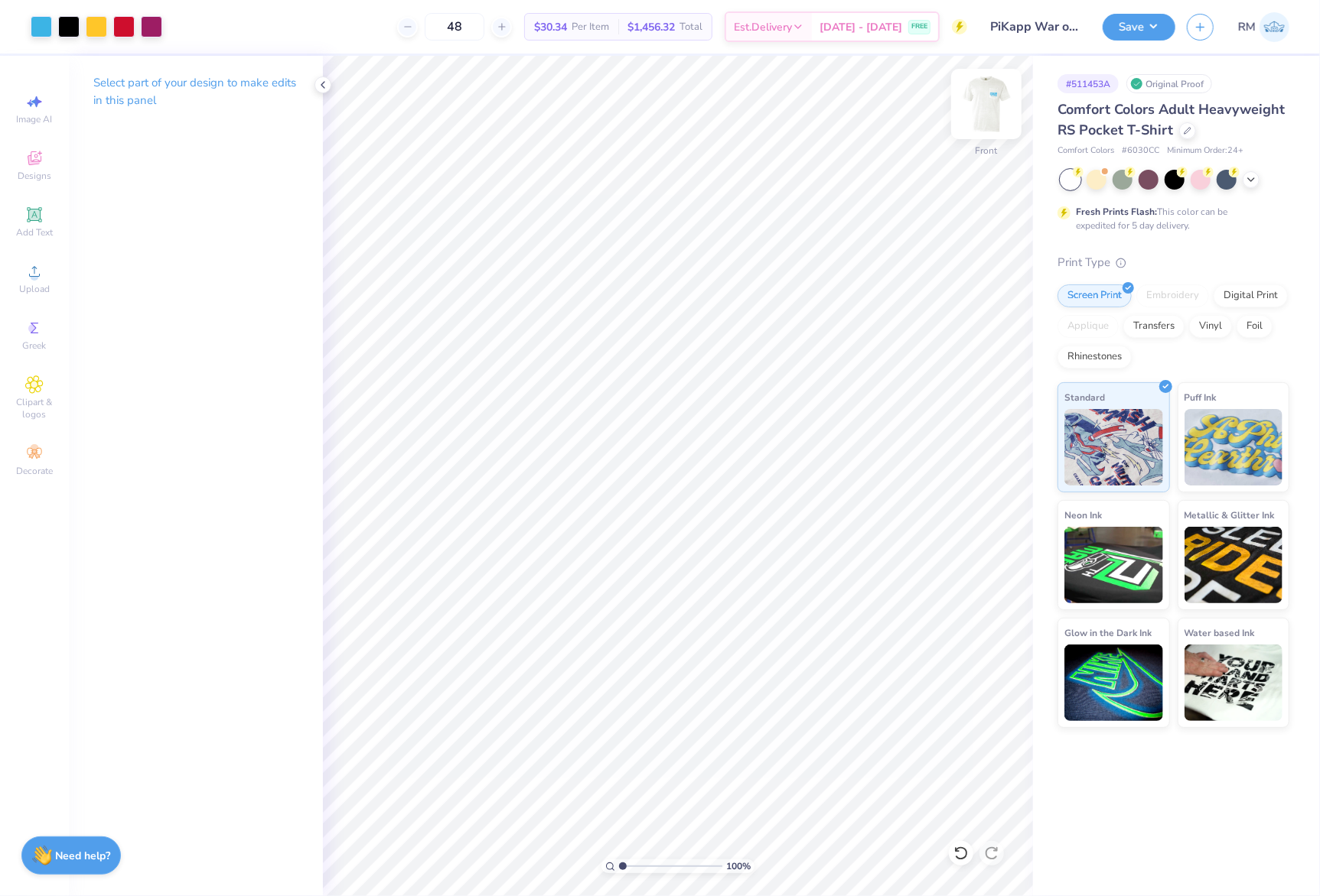
click at [992, 105] on img at bounding box center [986, 104] width 61 height 61
click at [1137, 27] on button "Save" at bounding box center [1139, 25] width 73 height 27
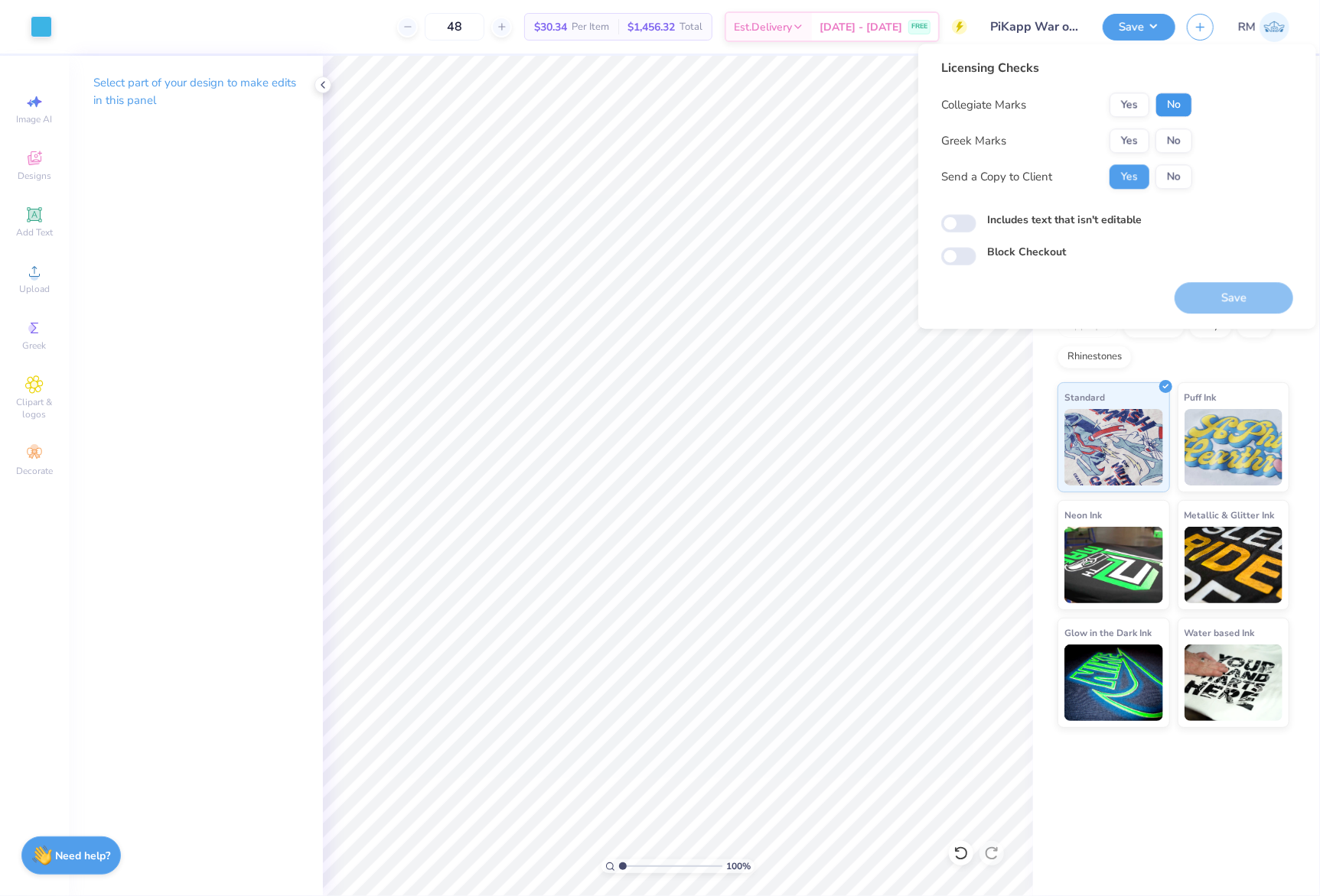
click at [1170, 105] on button "No" at bounding box center [1173, 104] width 37 height 24
click at [1130, 141] on button "Yes" at bounding box center [1129, 140] width 40 height 24
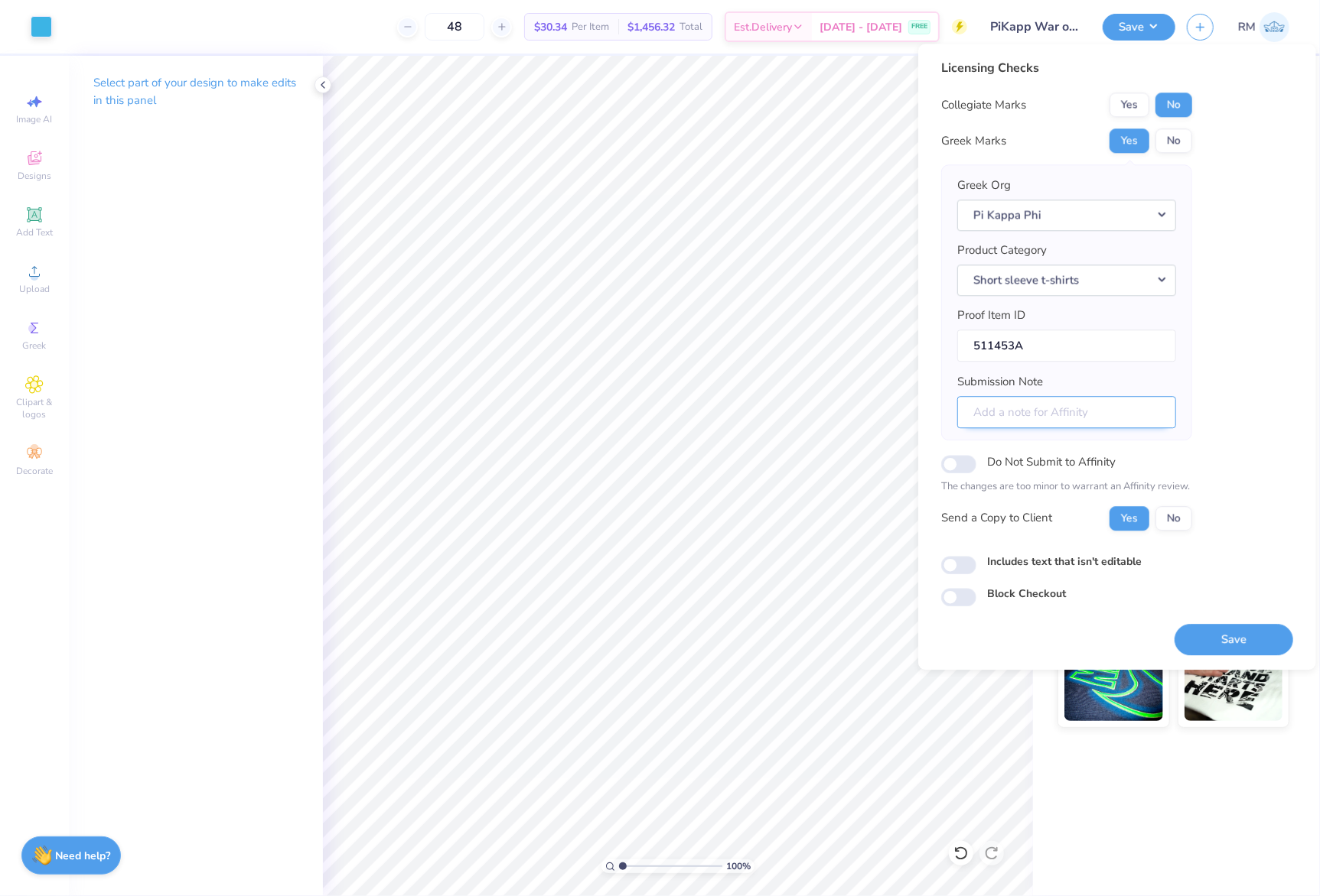
click at [1106, 417] on input "Submission Note" at bounding box center [1067, 412] width 219 height 33
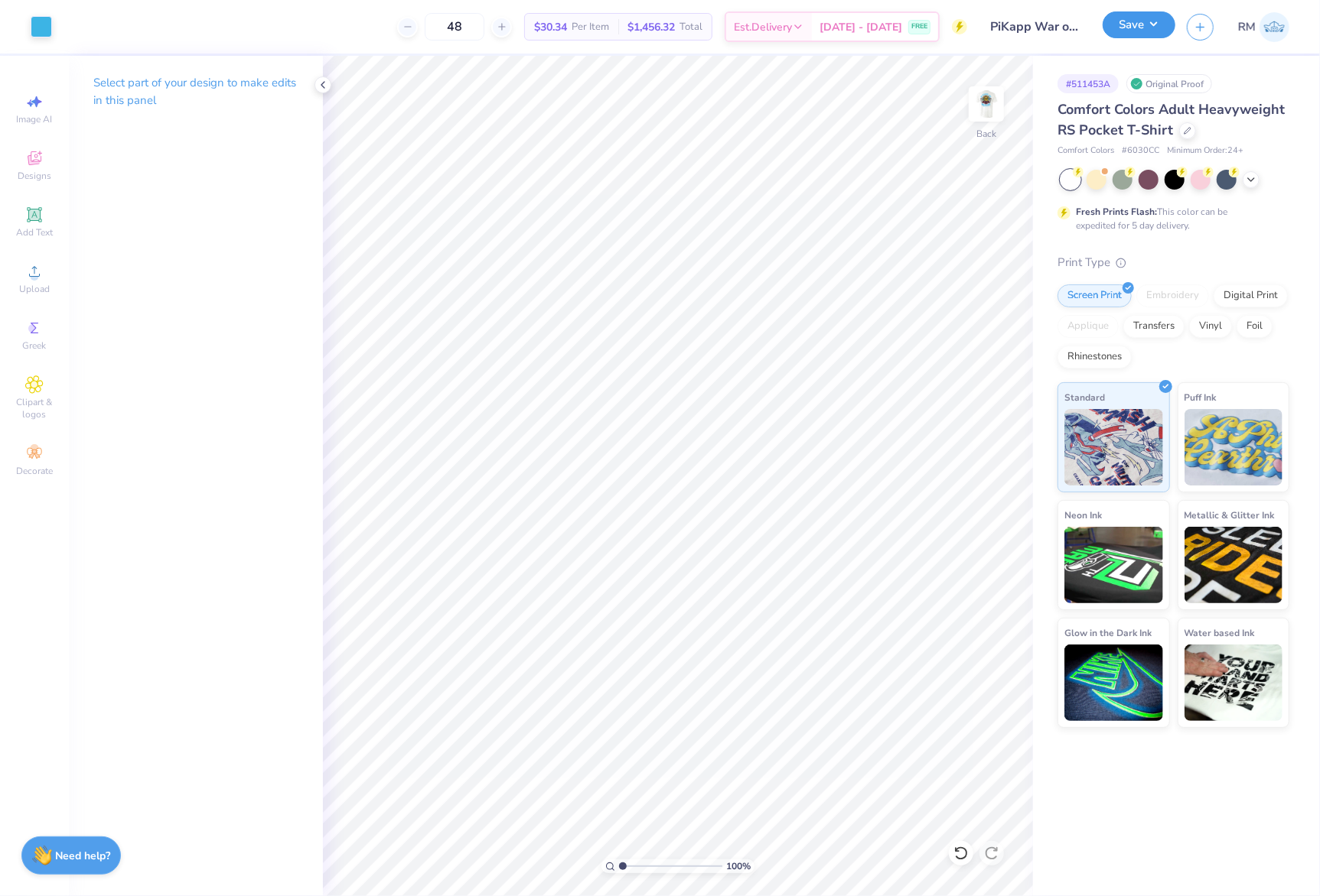
click at [1151, 31] on button "Save" at bounding box center [1139, 25] width 73 height 27
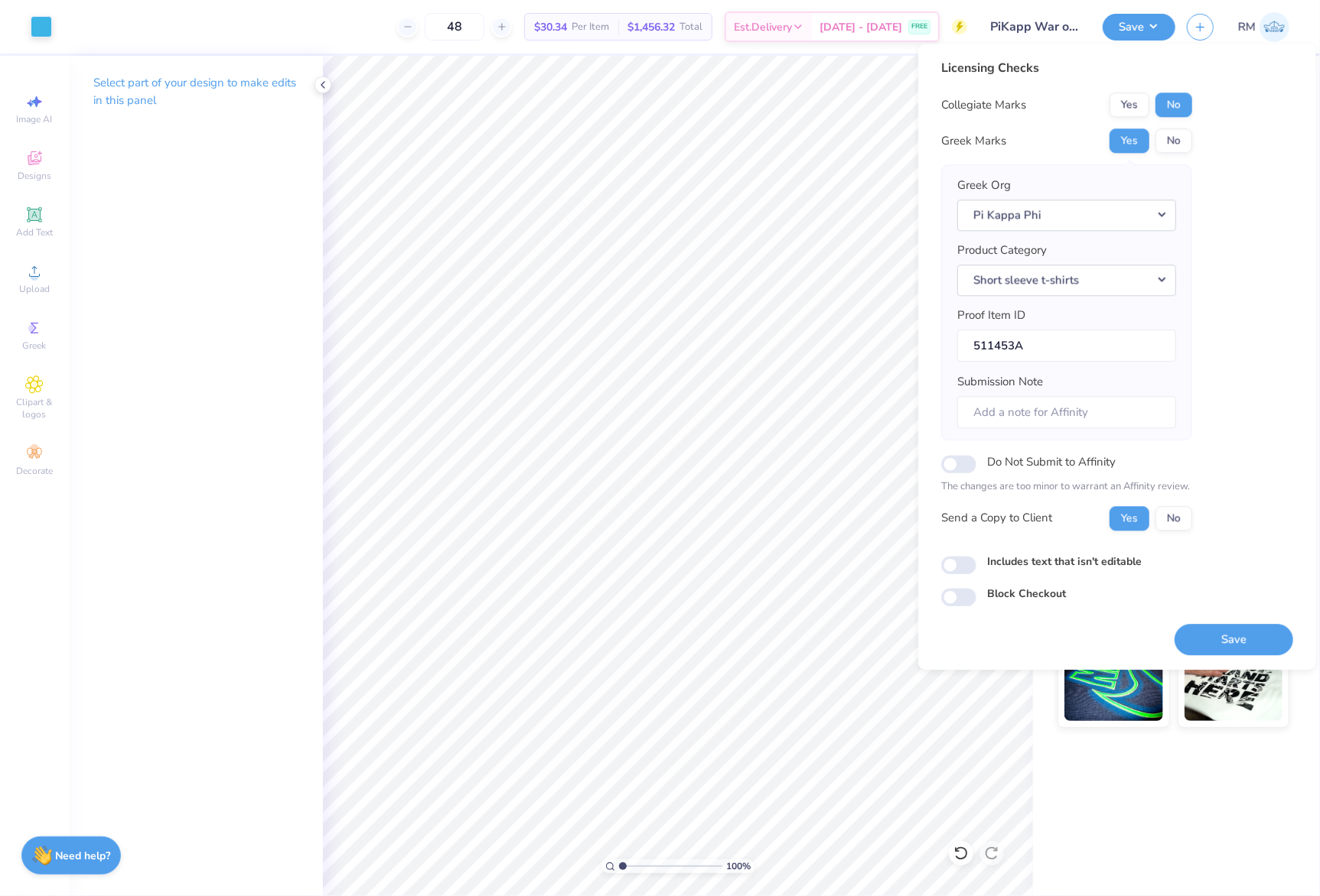
click at [1130, 436] on div "Greek Org Pi Kappa Phi Product Category Short sleeve t-shirts Proof Item ID 511…" at bounding box center [1066, 302] width 251 height 276
click at [1130, 425] on input "Submission Note" at bounding box center [1067, 412] width 219 height 33
type input "Philanthropy"
click at [1250, 642] on button "Save" at bounding box center [1234, 640] width 119 height 31
